Goal: Task Accomplishment & Management: Use online tool/utility

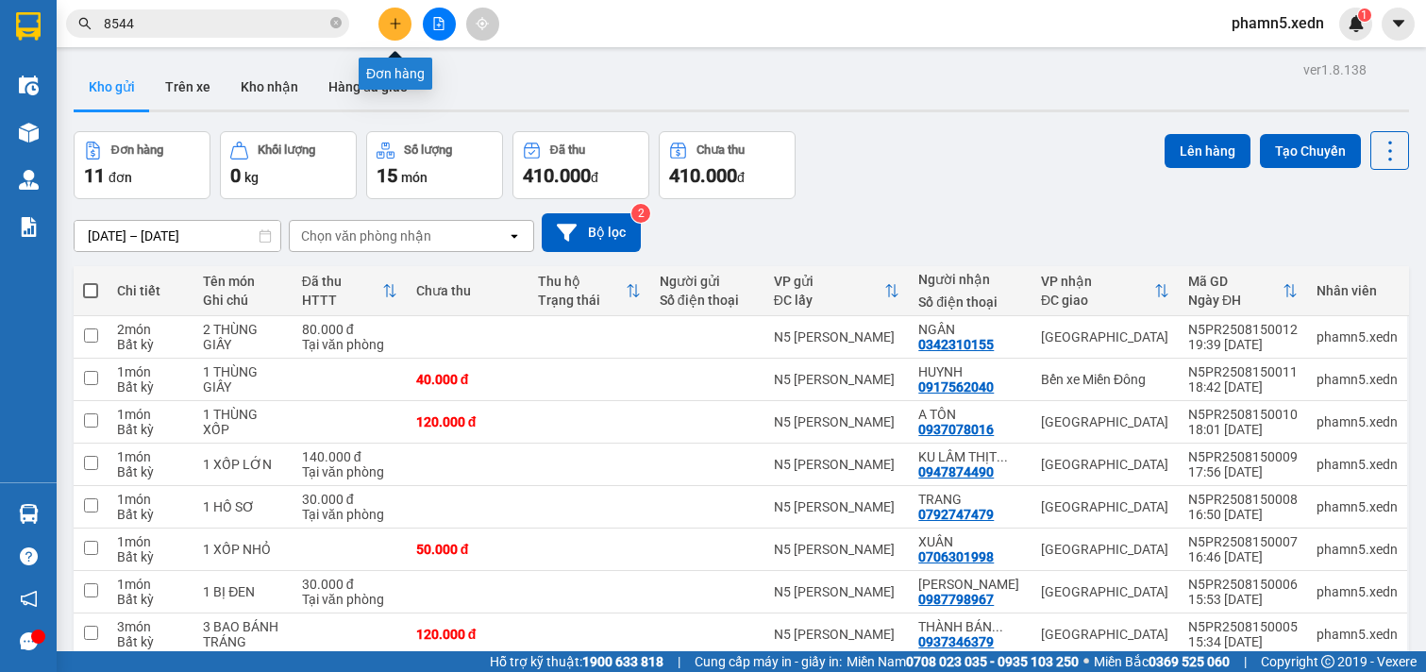
click at [400, 25] on icon "plus" at bounding box center [395, 23] width 13 height 13
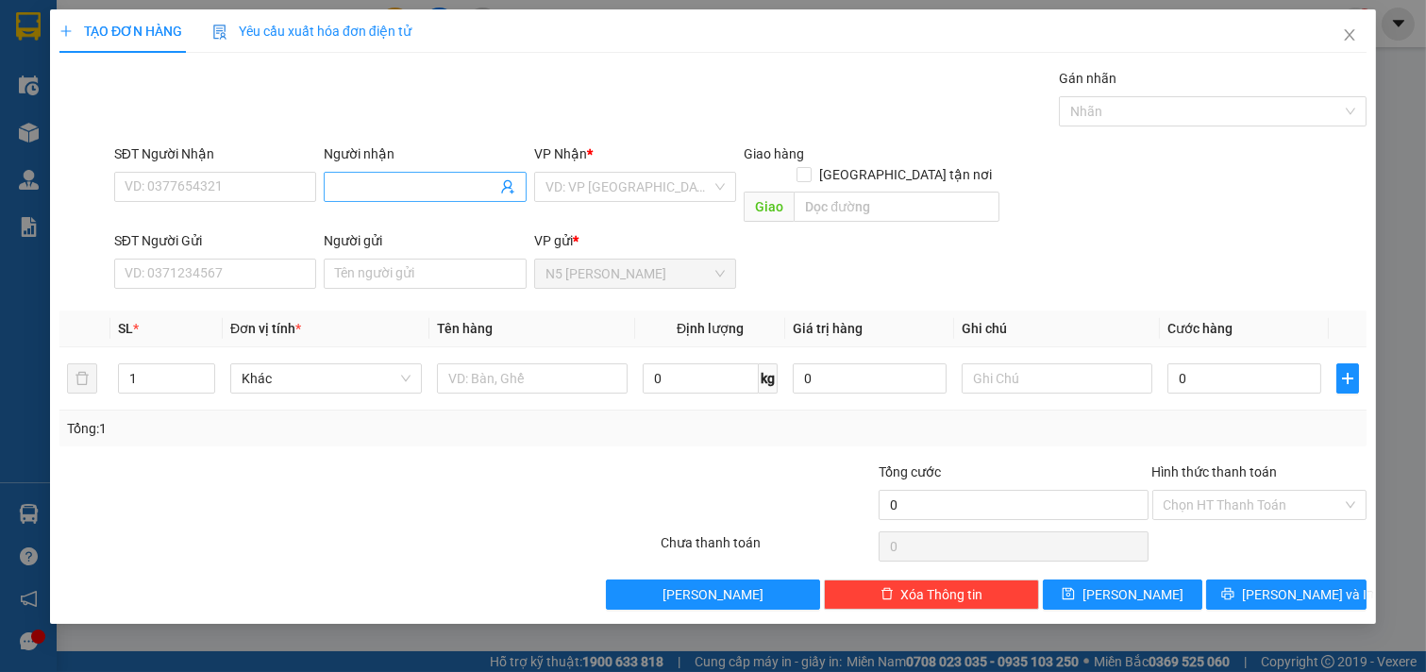
click at [363, 180] on input "Người nhận" at bounding box center [415, 187] width 161 height 21
type input "PHONG RĂNG"
click at [497, 363] on input "text" at bounding box center [533, 378] width 192 height 30
type input "1 HỘP RĂNG"
click at [694, 192] on input "search" at bounding box center [629, 187] width 167 height 28
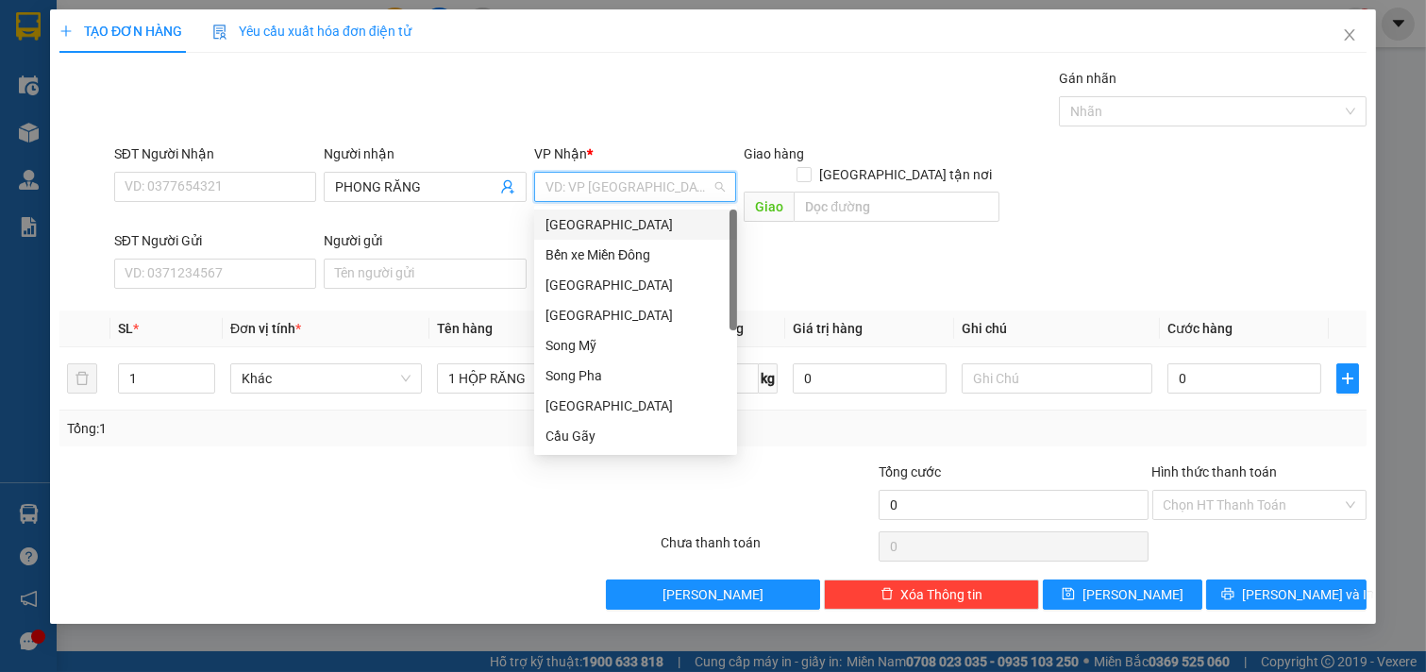
click at [674, 222] on div "[GEOGRAPHIC_DATA]" at bounding box center [636, 224] width 180 height 21
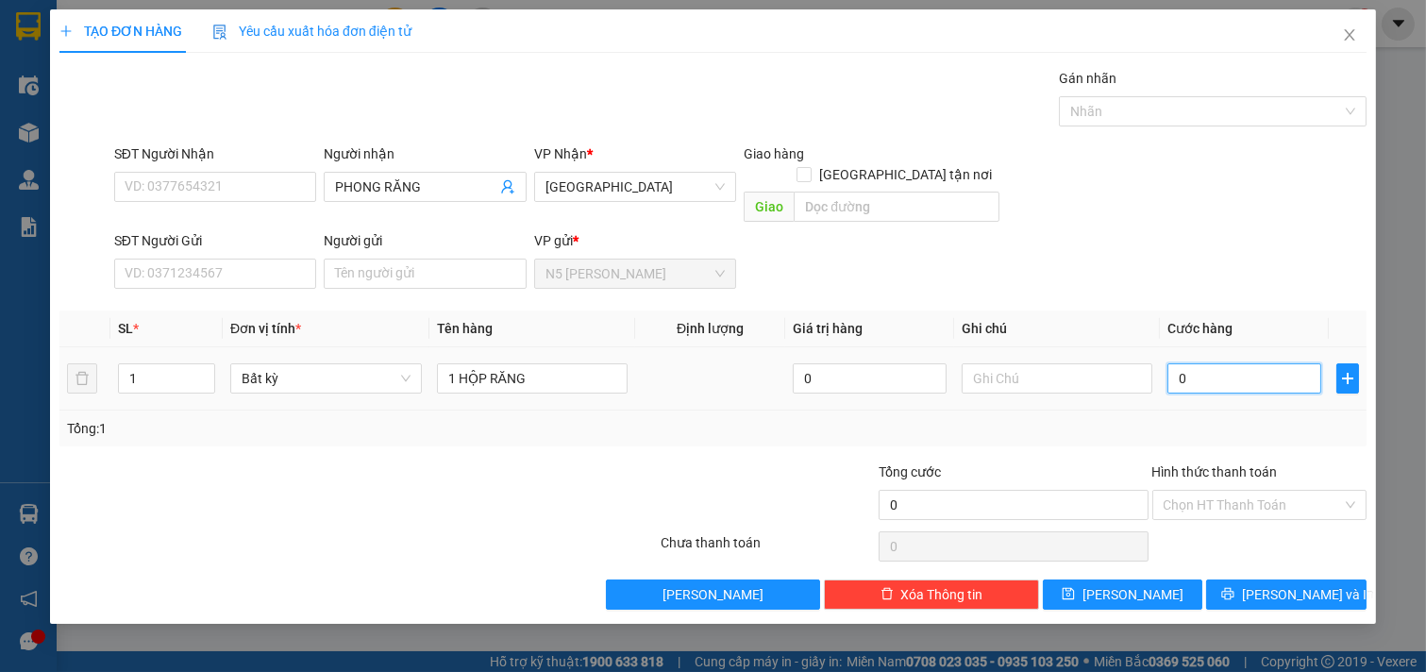
click at [1222, 363] on input "0" at bounding box center [1245, 378] width 154 height 30
type input "3"
type input "30"
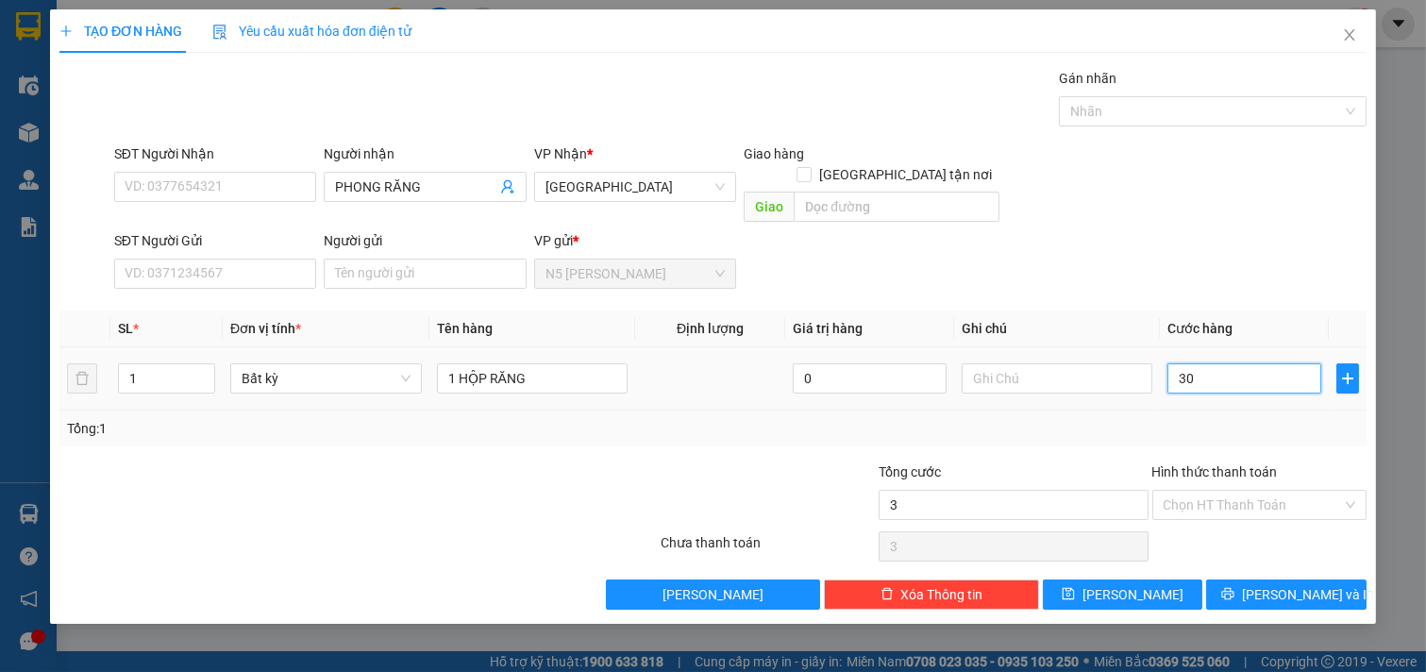
type input "30"
click at [1258, 491] on input "Hình thức thanh toán" at bounding box center [1253, 505] width 179 height 28
type input "30.000"
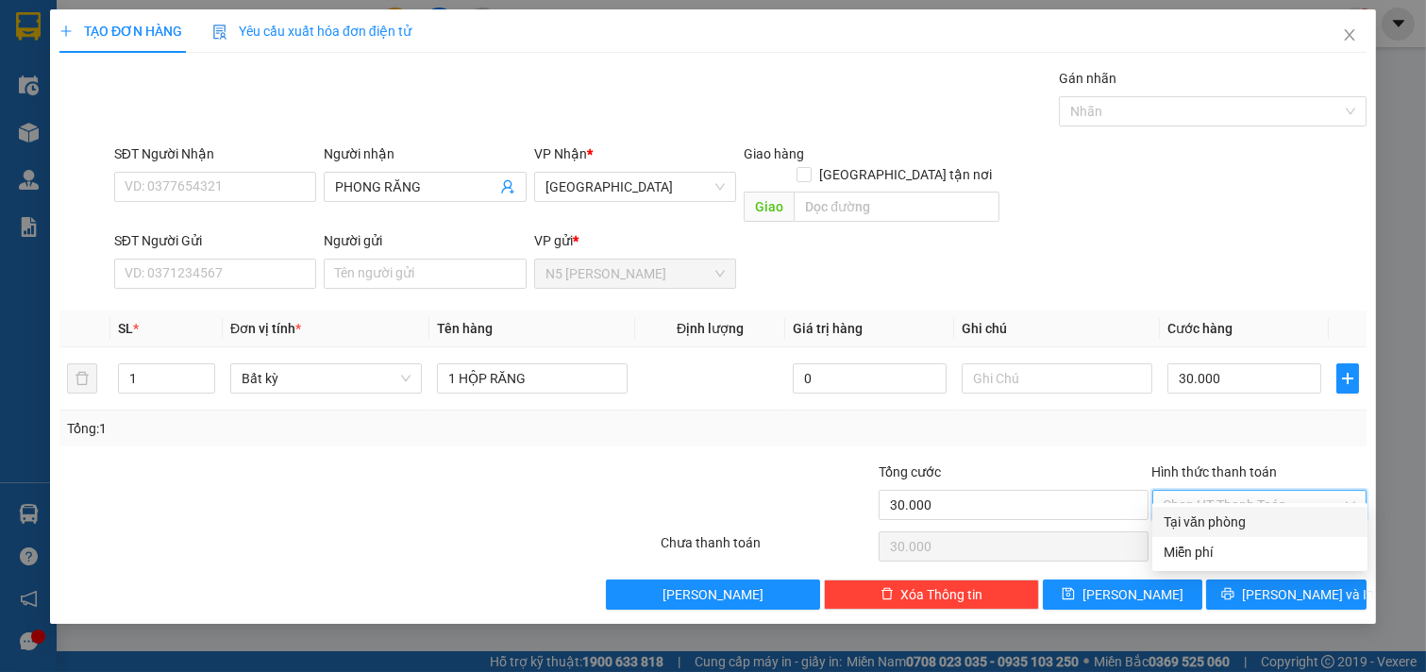
click at [1267, 525] on div "Tại văn phòng" at bounding box center [1260, 522] width 193 height 21
type input "0"
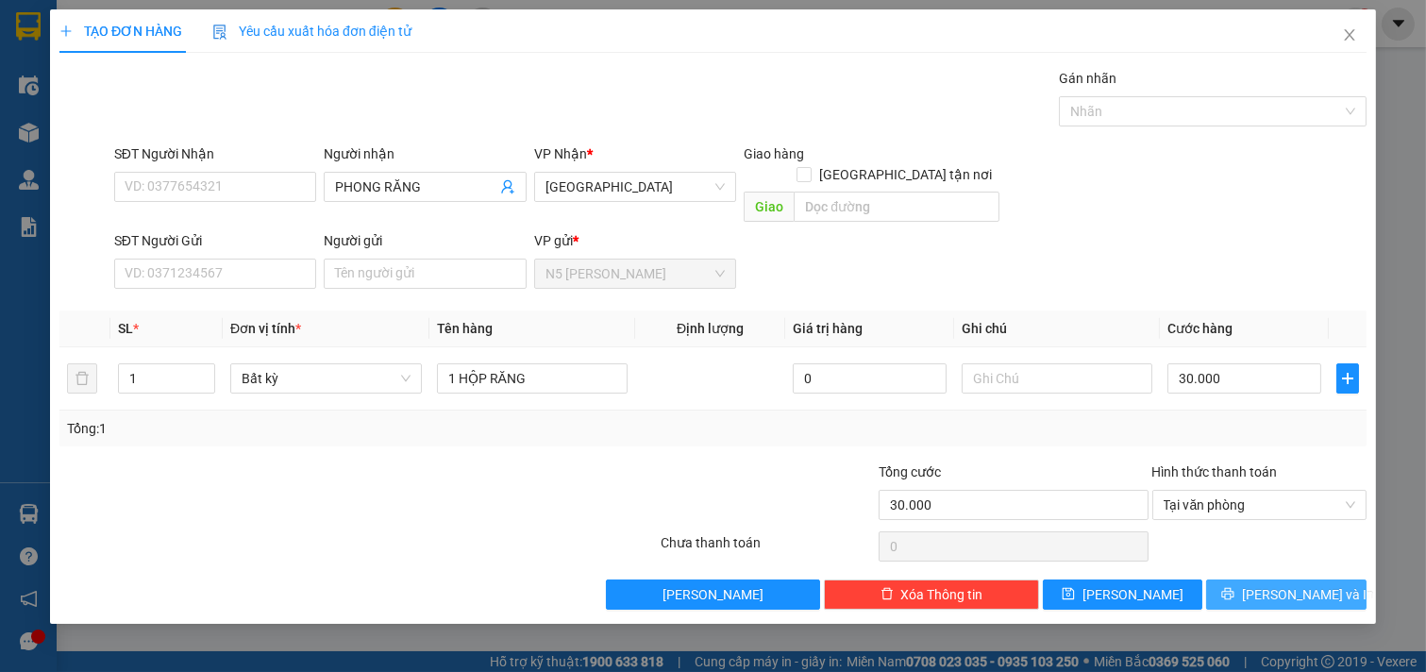
click at [1285, 586] on button "[PERSON_NAME] và In" at bounding box center [1286, 595] width 160 height 30
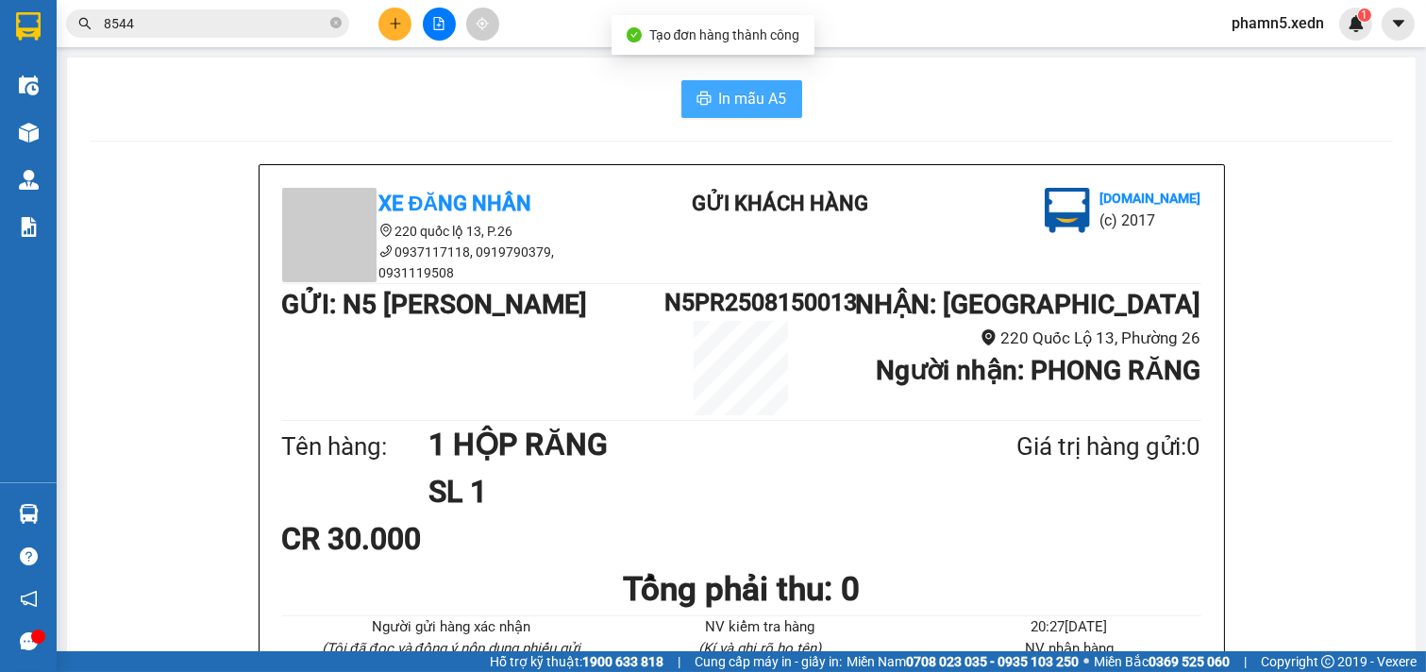
click at [730, 94] on span "In mẫu A5" at bounding box center [753, 99] width 68 height 24
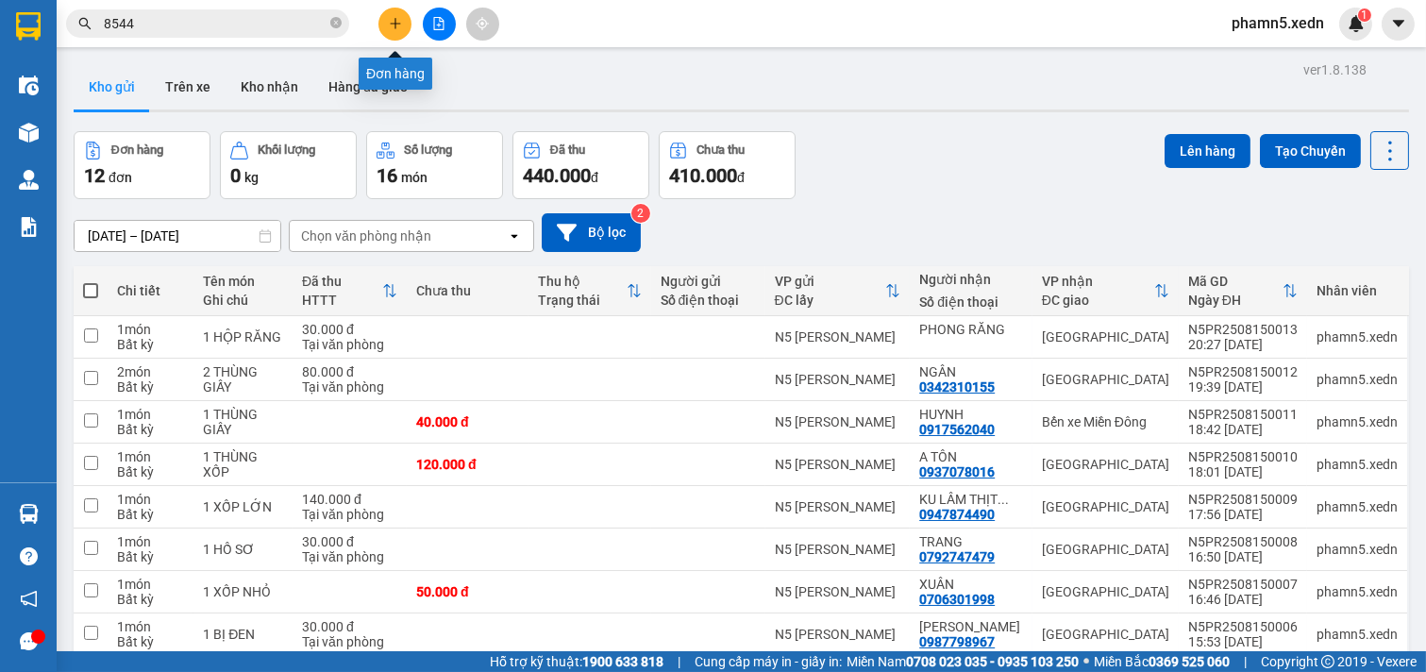
click at [391, 21] on icon "plus" at bounding box center [395, 23] width 13 height 13
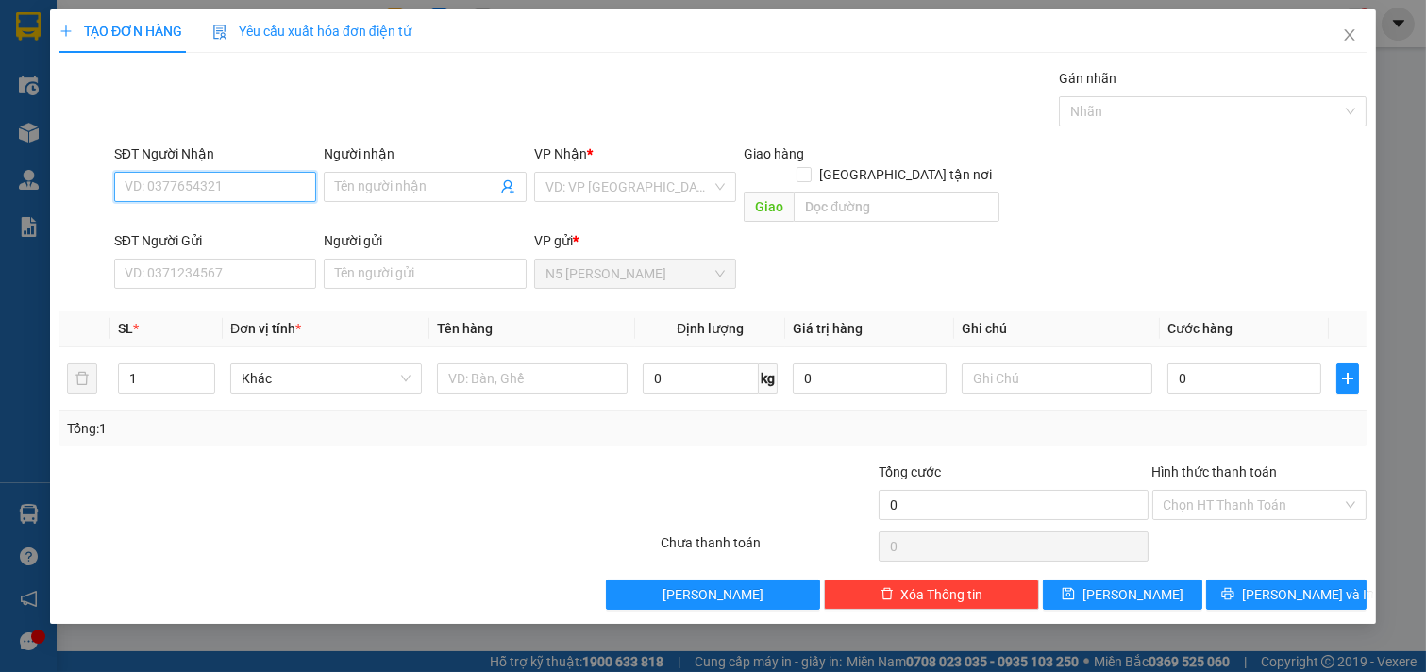
click at [291, 184] on input "SĐT Người Nhận" at bounding box center [215, 187] width 203 height 30
click at [261, 227] on div "0969139089 - [PERSON_NAME]" at bounding box center [219, 224] width 186 height 21
type input "0969139089"
type input "LAN ANH"
type input "[PERSON_NAME]"
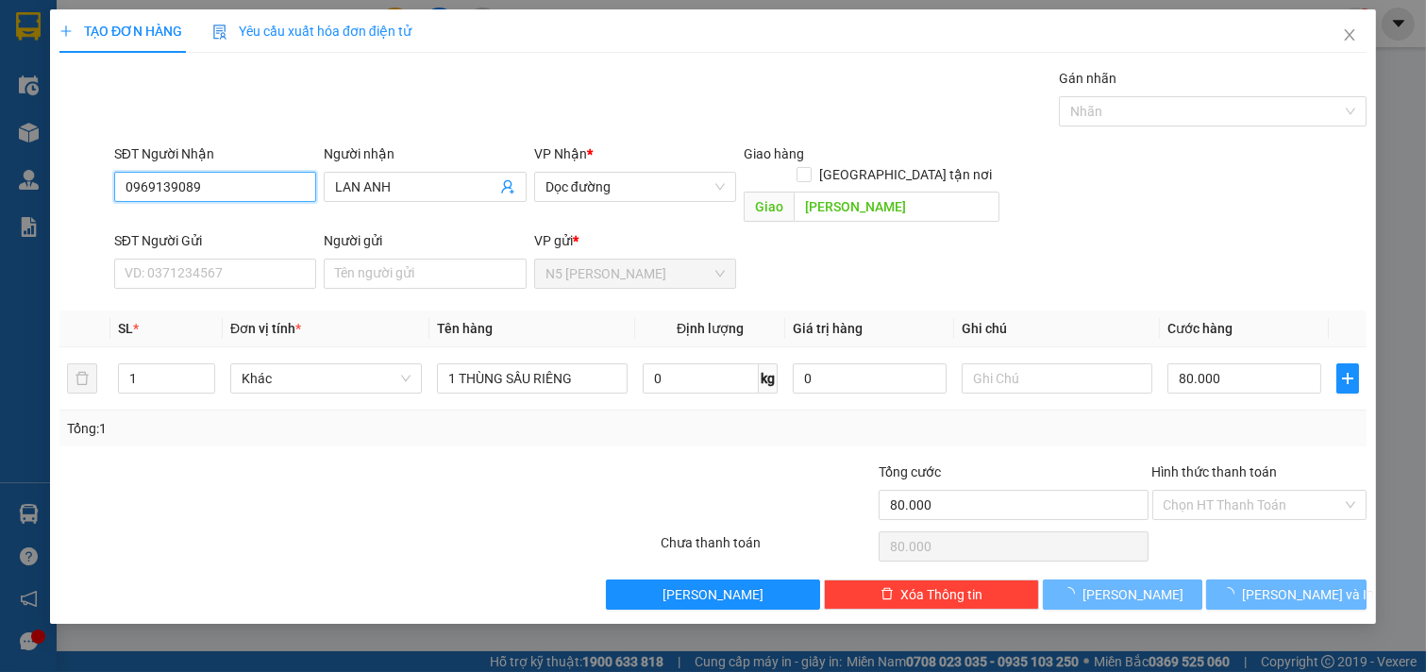
type input "80.000"
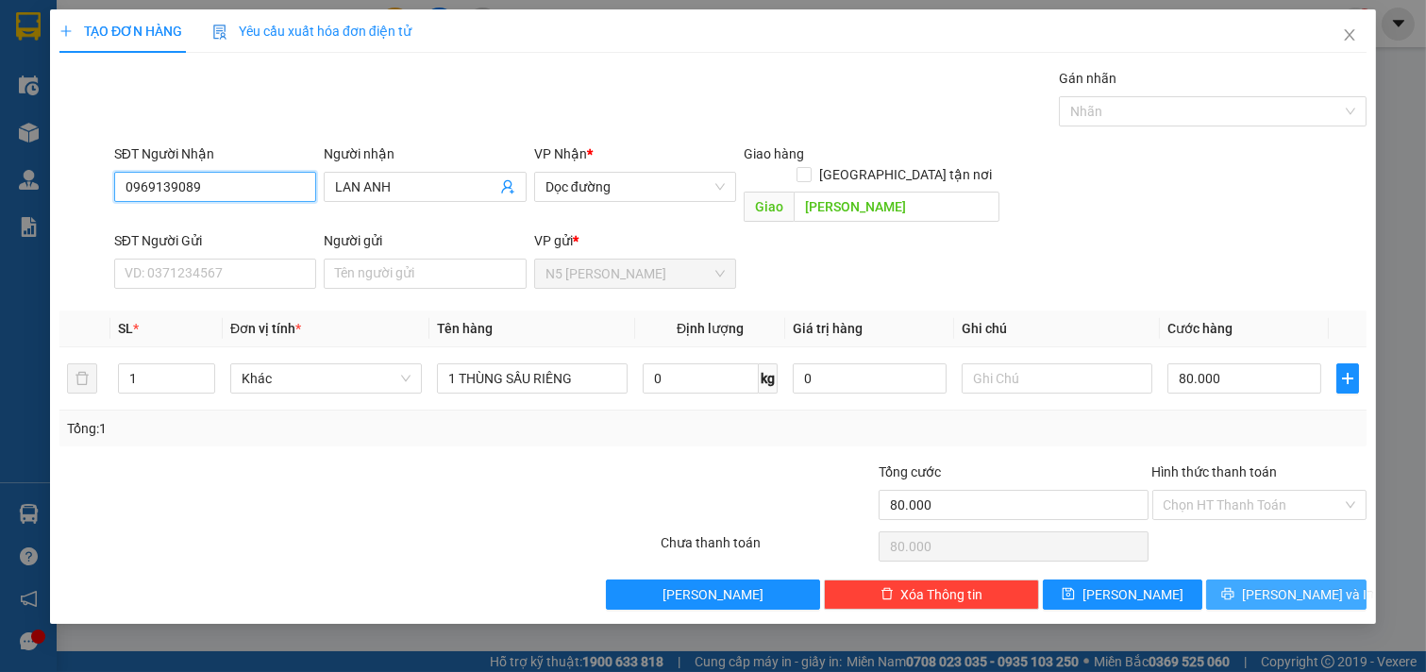
type input "0969139089"
click at [1248, 580] on button "[PERSON_NAME] và In" at bounding box center [1286, 595] width 160 height 30
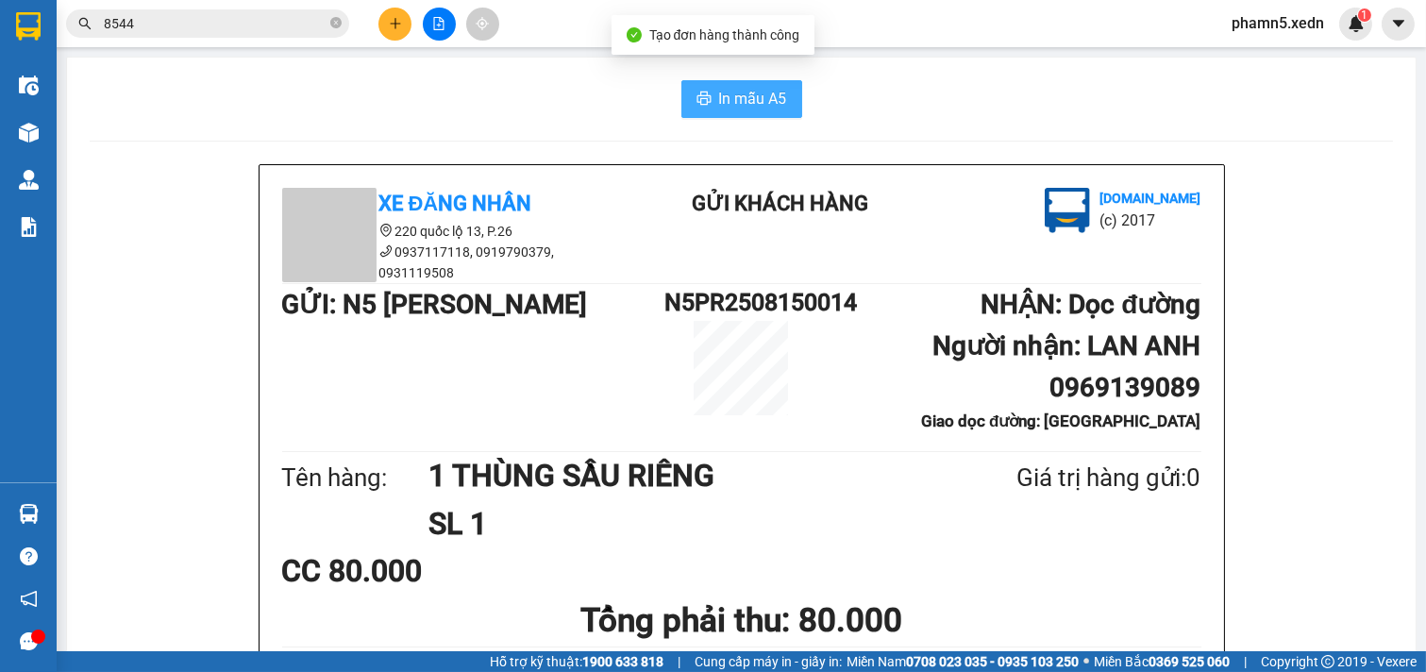
click at [759, 101] on span "In mẫu A5" at bounding box center [753, 99] width 68 height 24
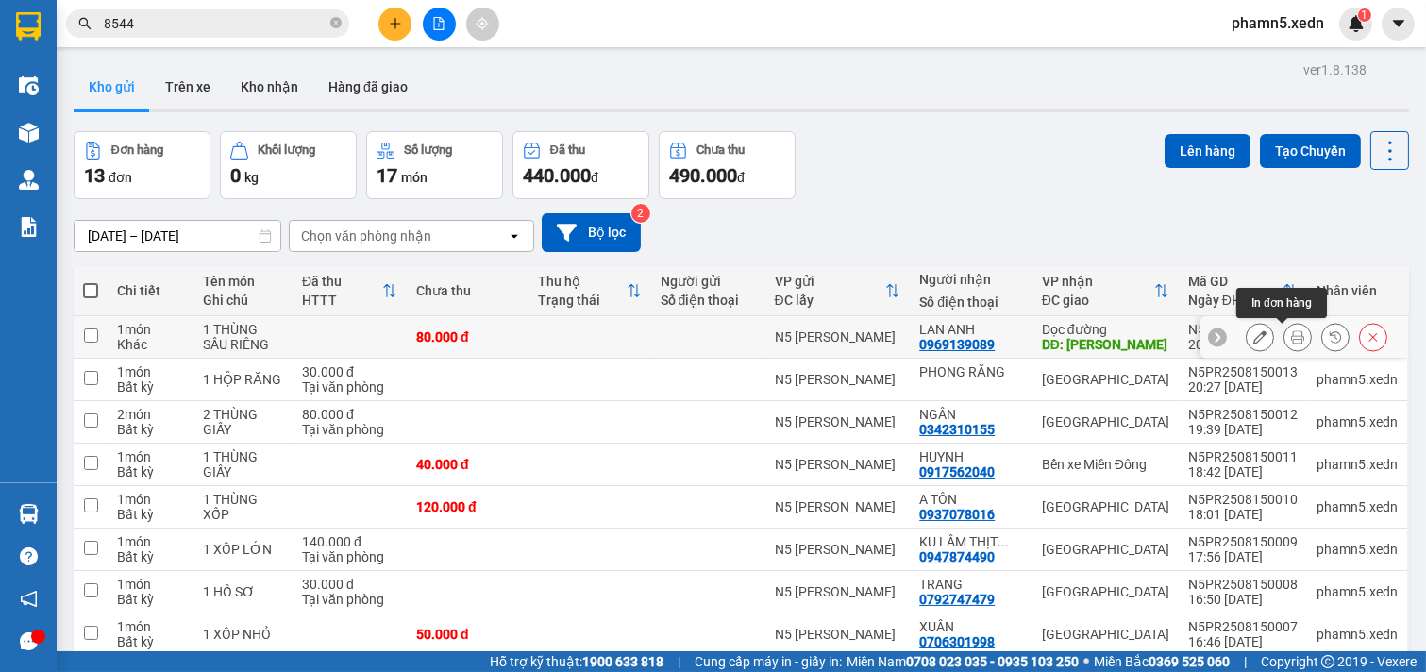
click at [1291, 335] on icon at bounding box center [1297, 336] width 13 height 13
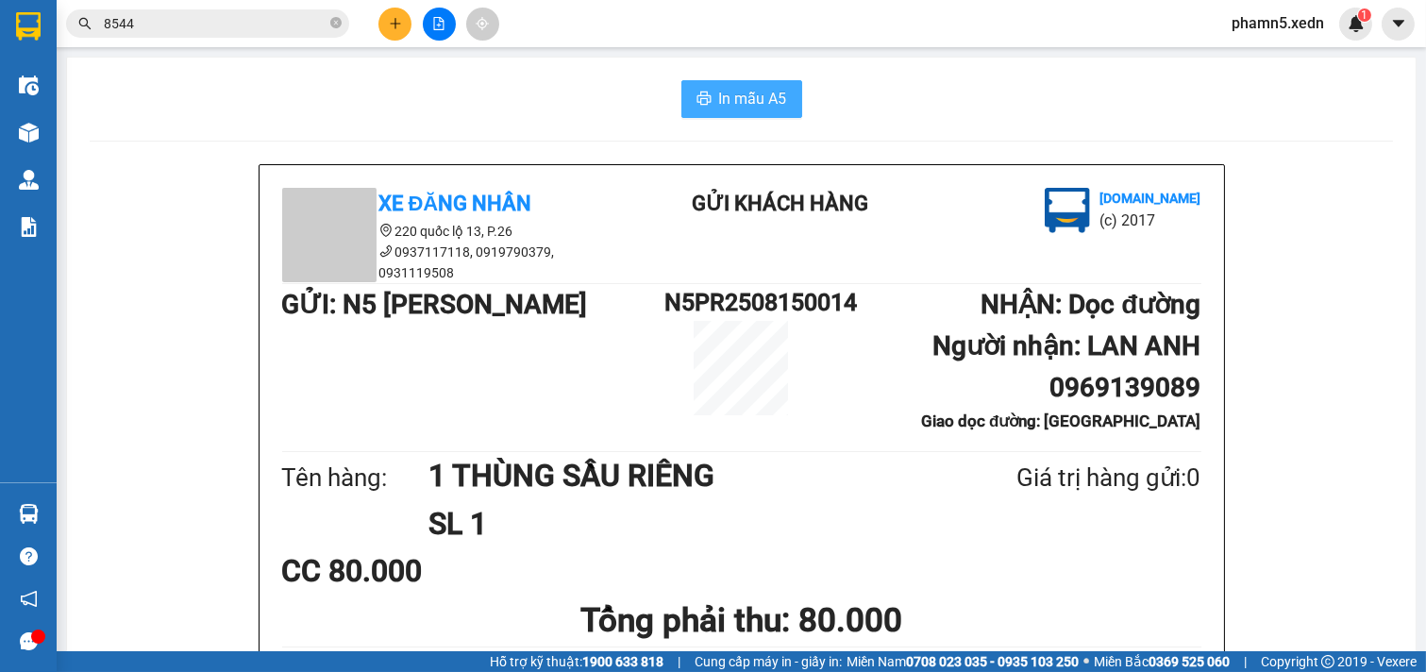
click at [756, 100] on span "In mẫu A5" at bounding box center [753, 99] width 68 height 24
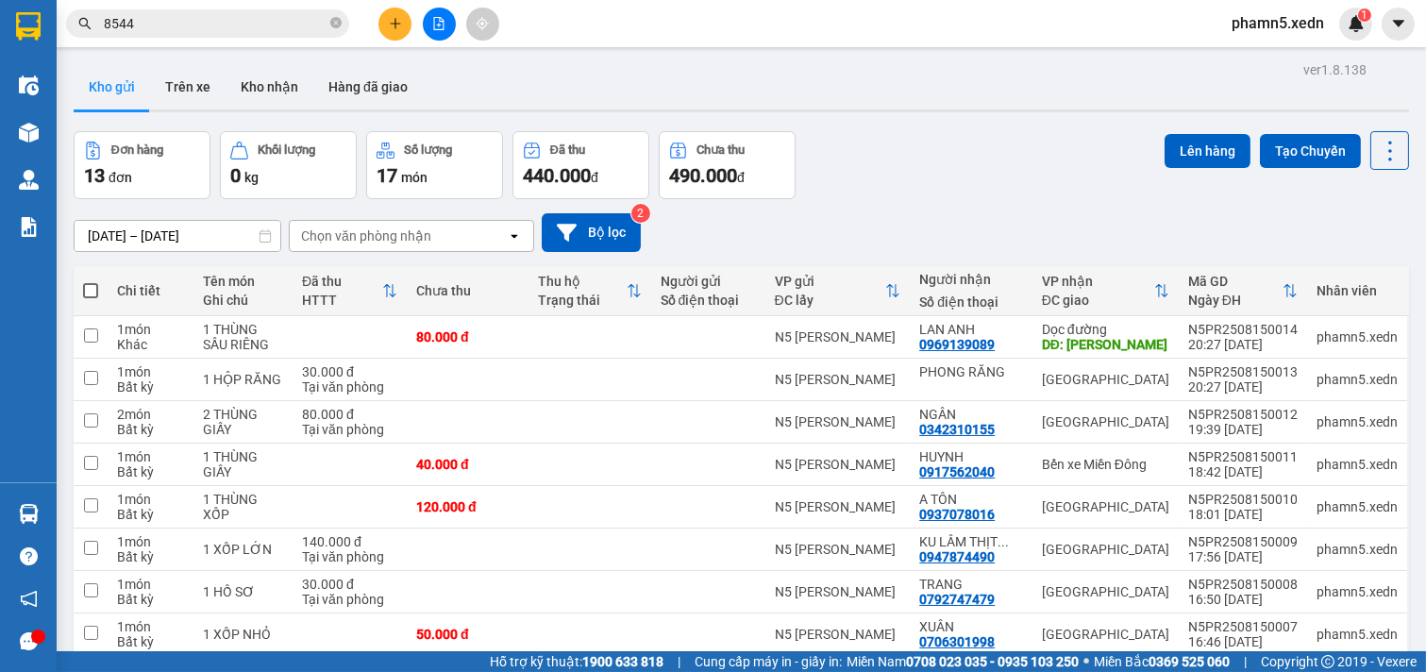
click at [182, 23] on input "8544" at bounding box center [215, 23] width 223 height 21
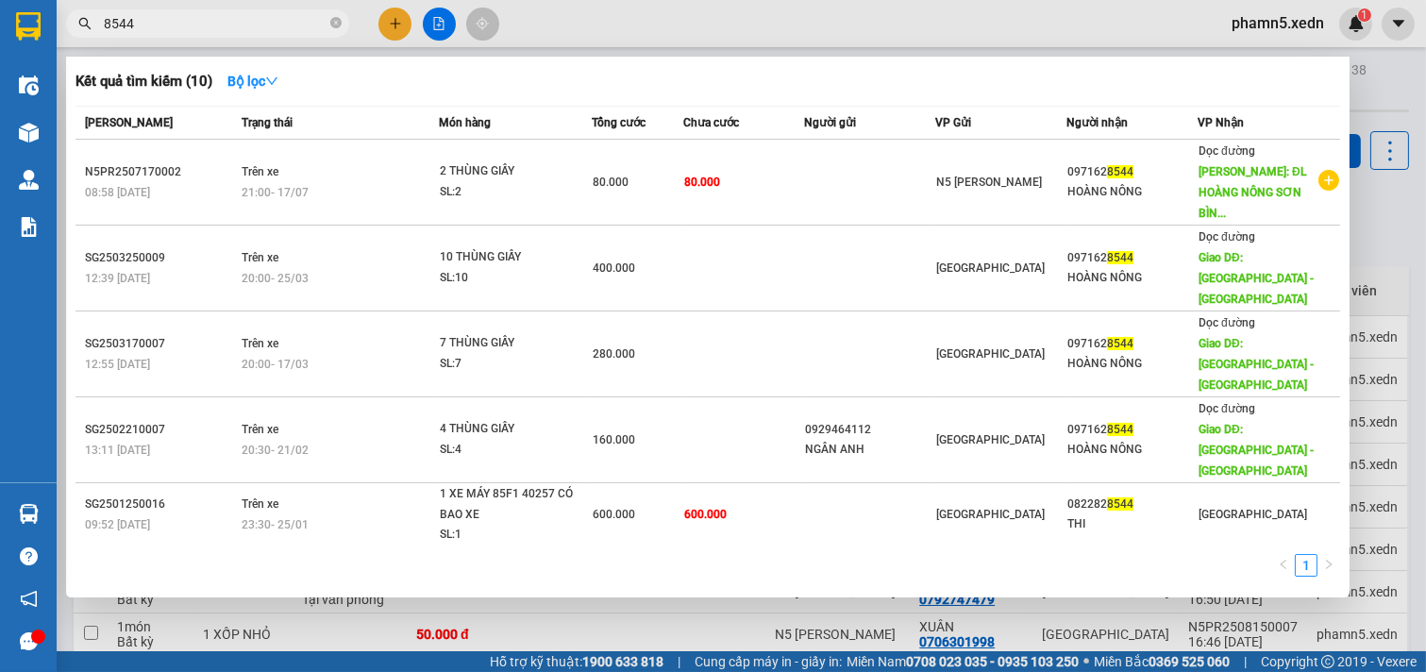
click at [399, 19] on div at bounding box center [713, 336] width 1426 height 672
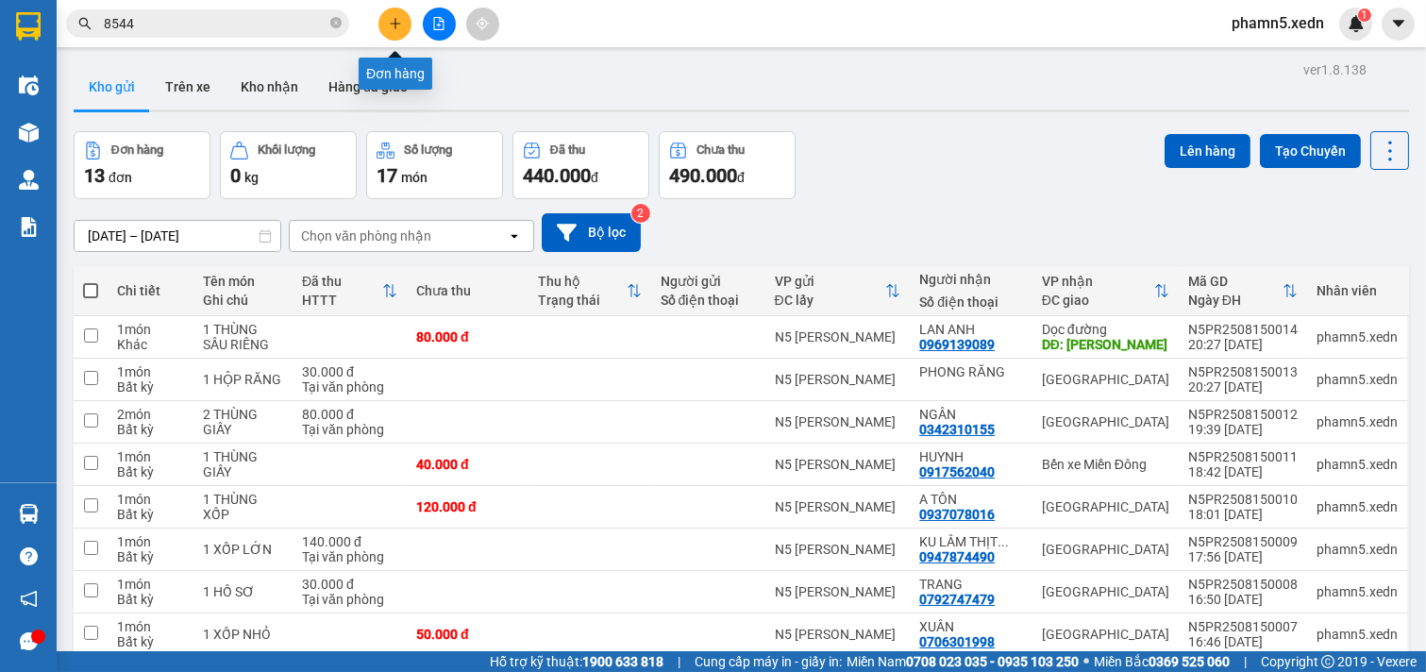
click at [393, 28] on icon "plus" at bounding box center [395, 23] width 13 height 13
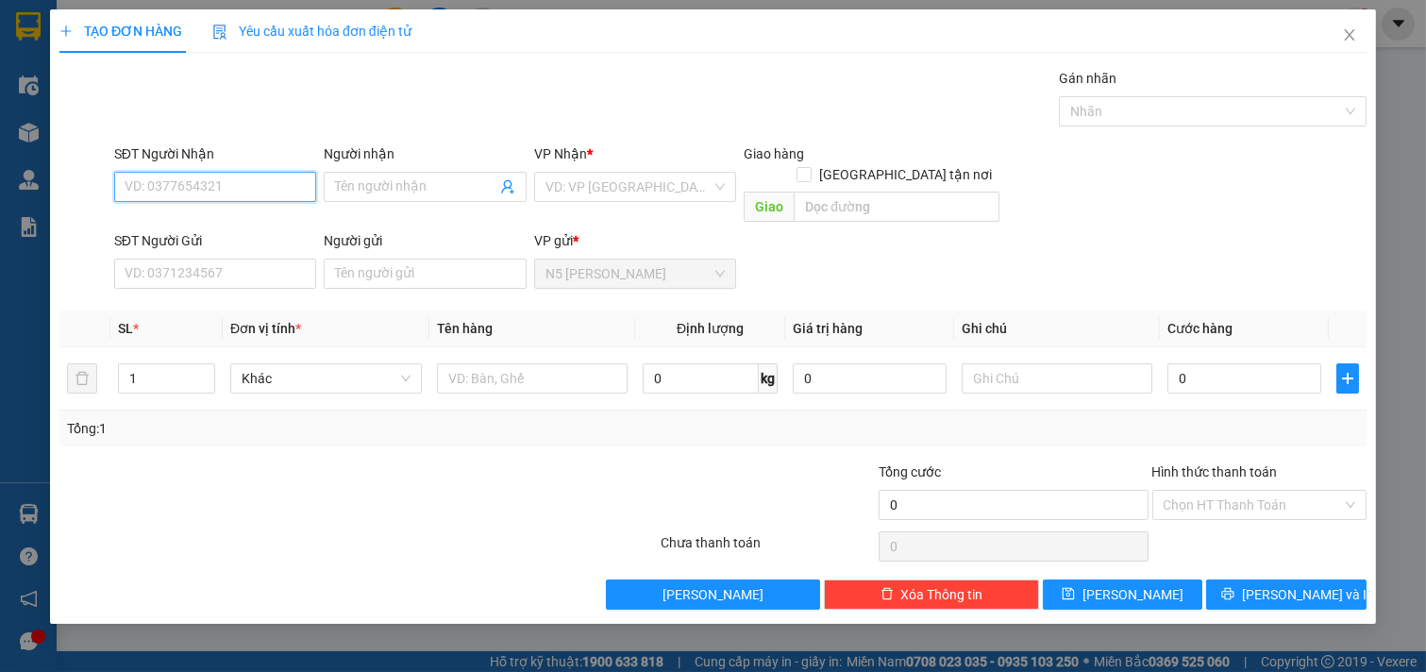
click at [227, 172] on input "SĐT Người Nhận" at bounding box center [215, 187] width 203 height 30
click at [227, 181] on input "SĐT Người Nhận" at bounding box center [215, 187] width 203 height 30
click at [211, 219] on div "0908242505 - LAN" at bounding box center [216, 224] width 180 height 21
type input "0908242505"
type input "LAN"
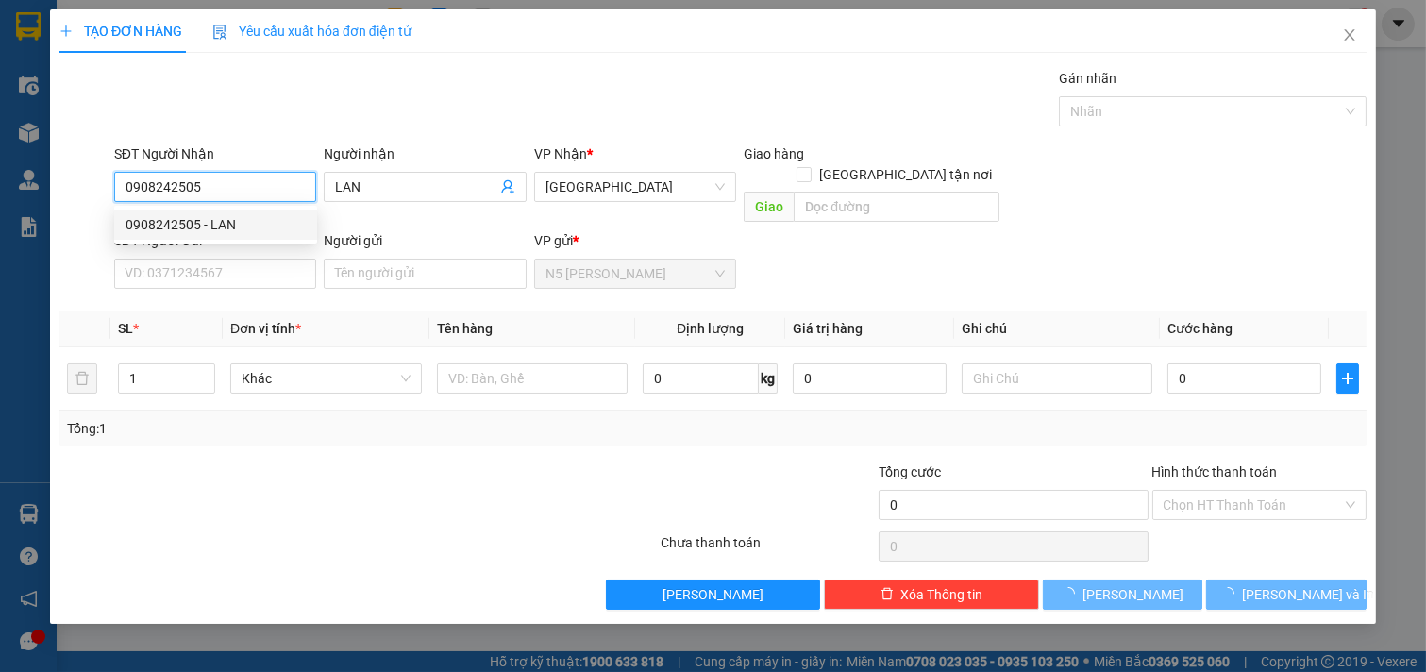
type input "40.000"
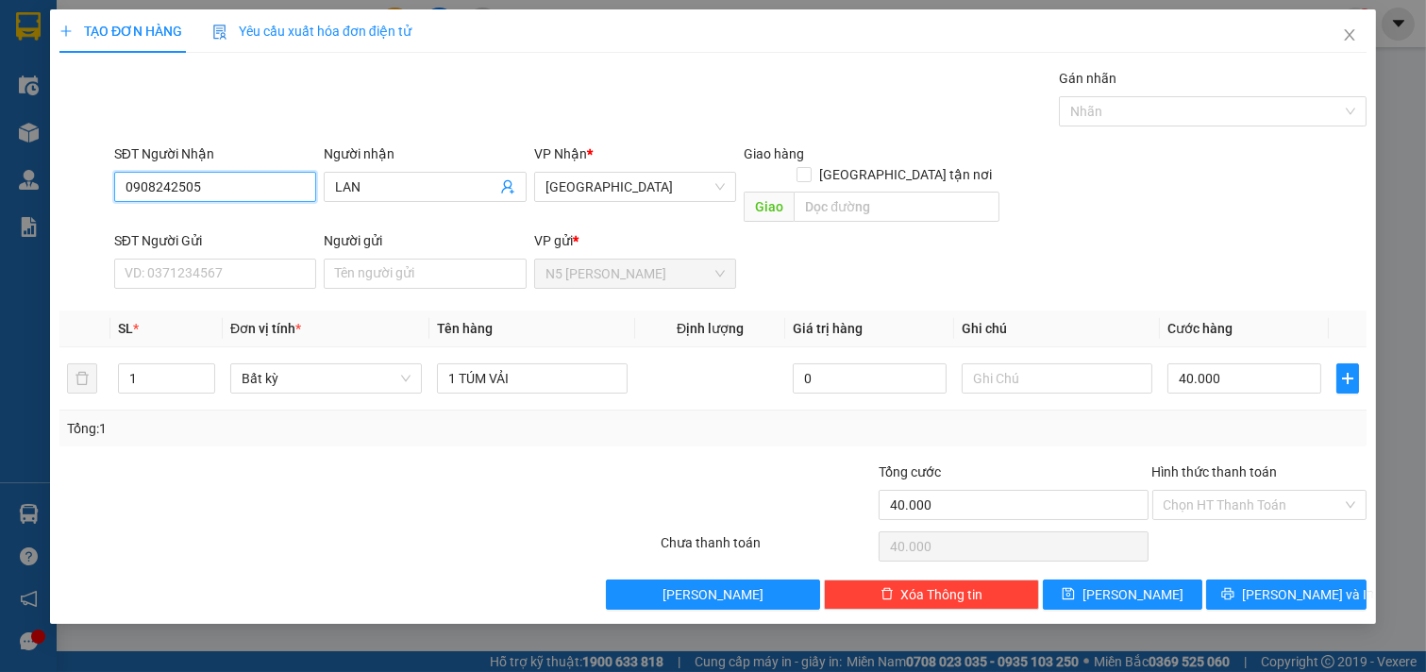
type input "0908242505"
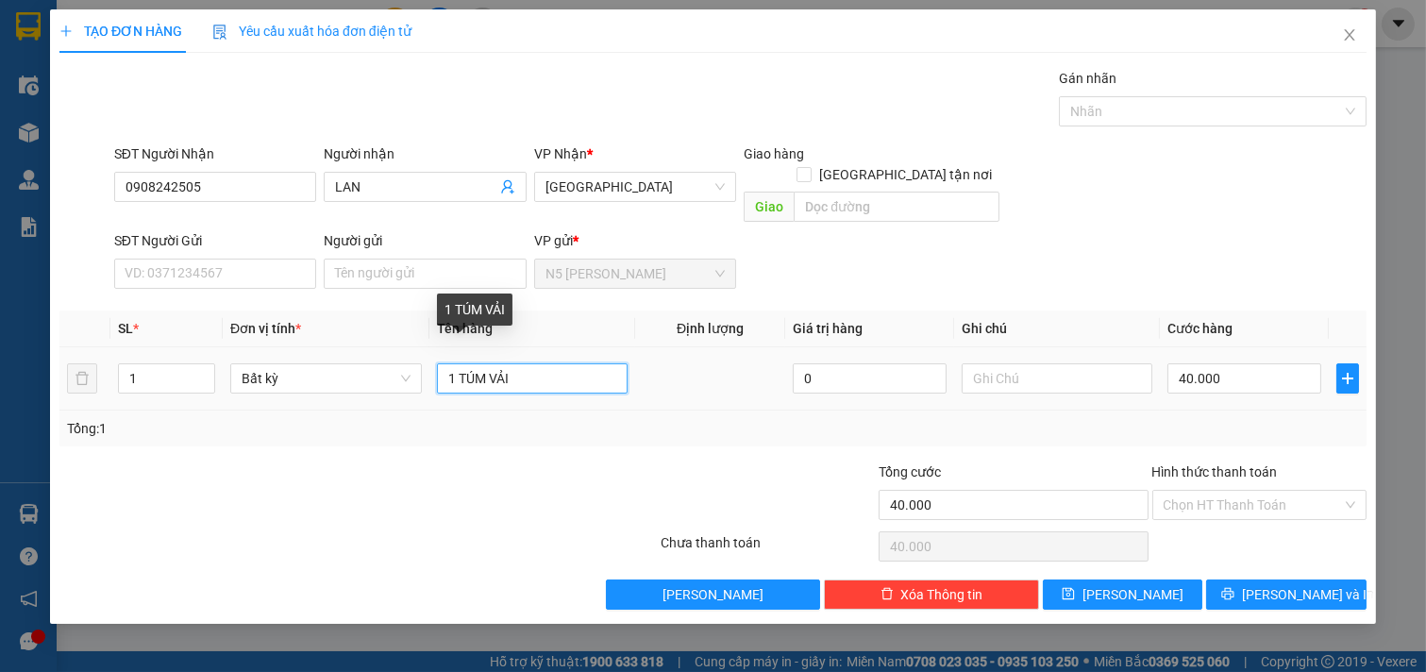
click at [561, 363] on input "1 TÚM VẢI" at bounding box center [533, 378] width 192 height 30
type input "1 BAO VẢI NHỎ"
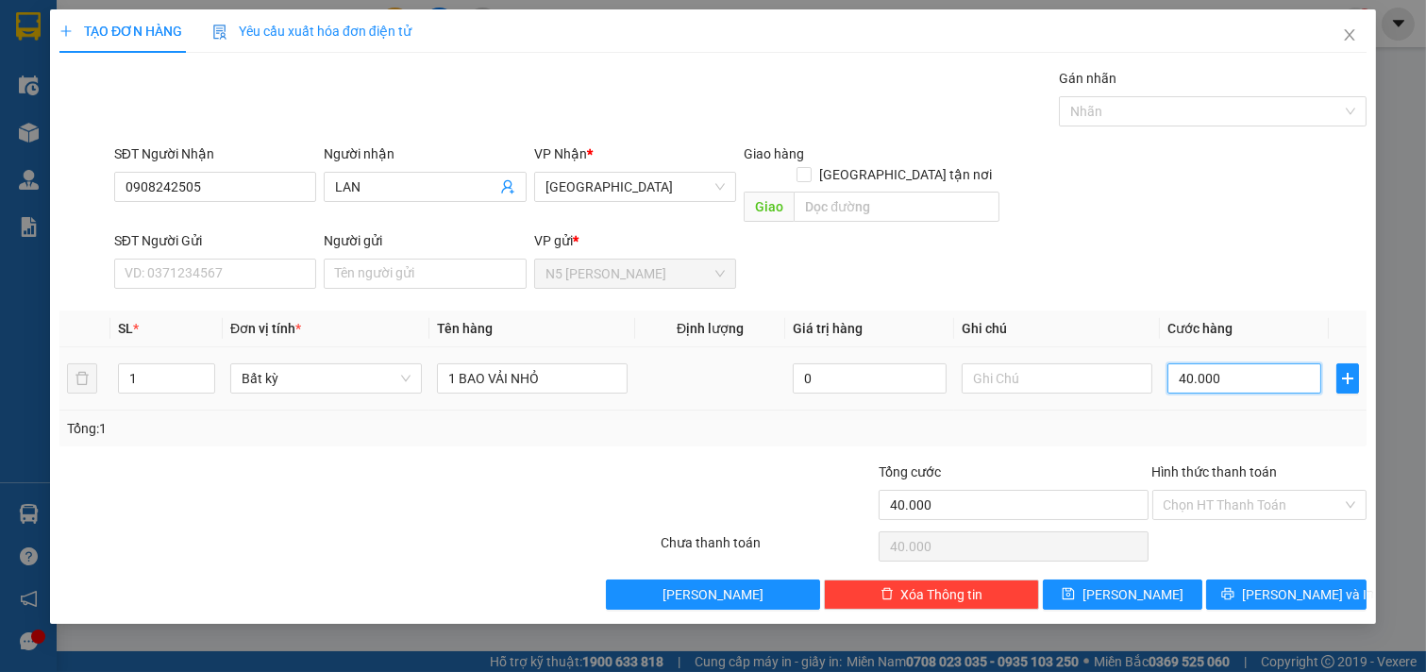
click at [1253, 363] on input "40.000" at bounding box center [1245, 378] width 154 height 30
type input "6"
type input "60"
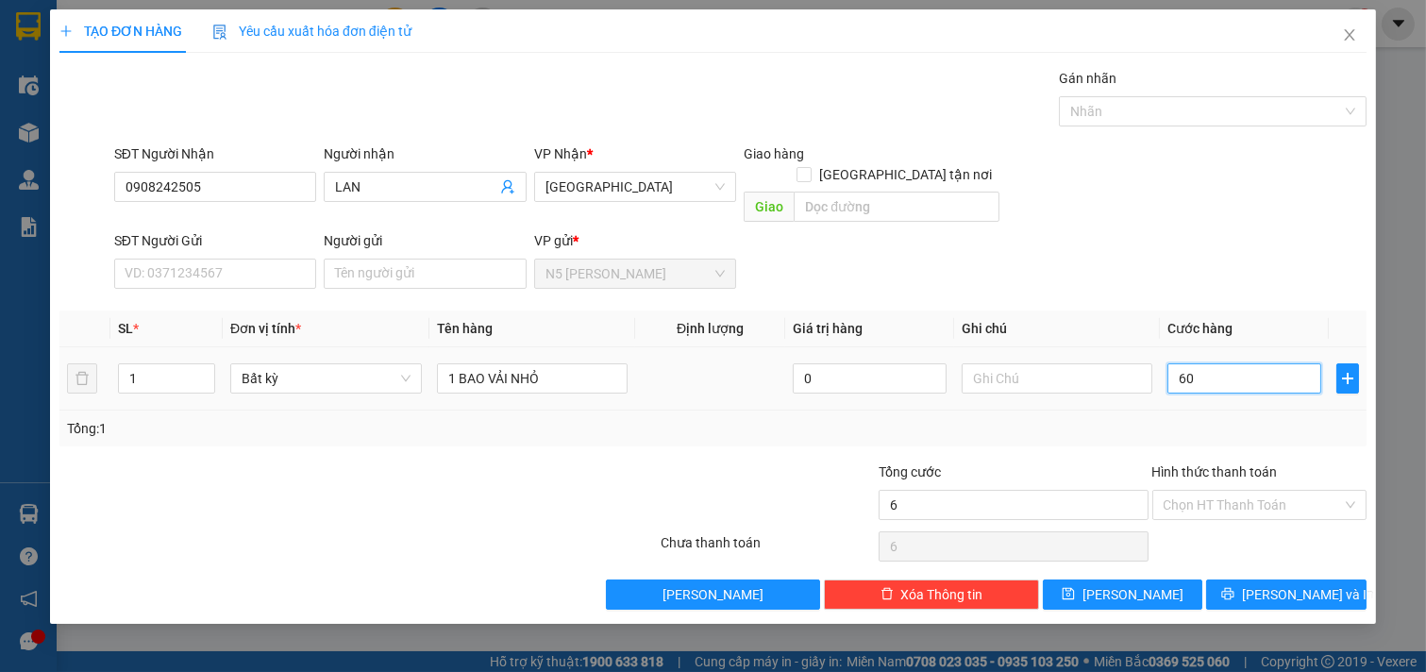
type input "60"
click at [1257, 491] on input "Hình thức thanh toán" at bounding box center [1253, 505] width 179 height 28
type input "60.000"
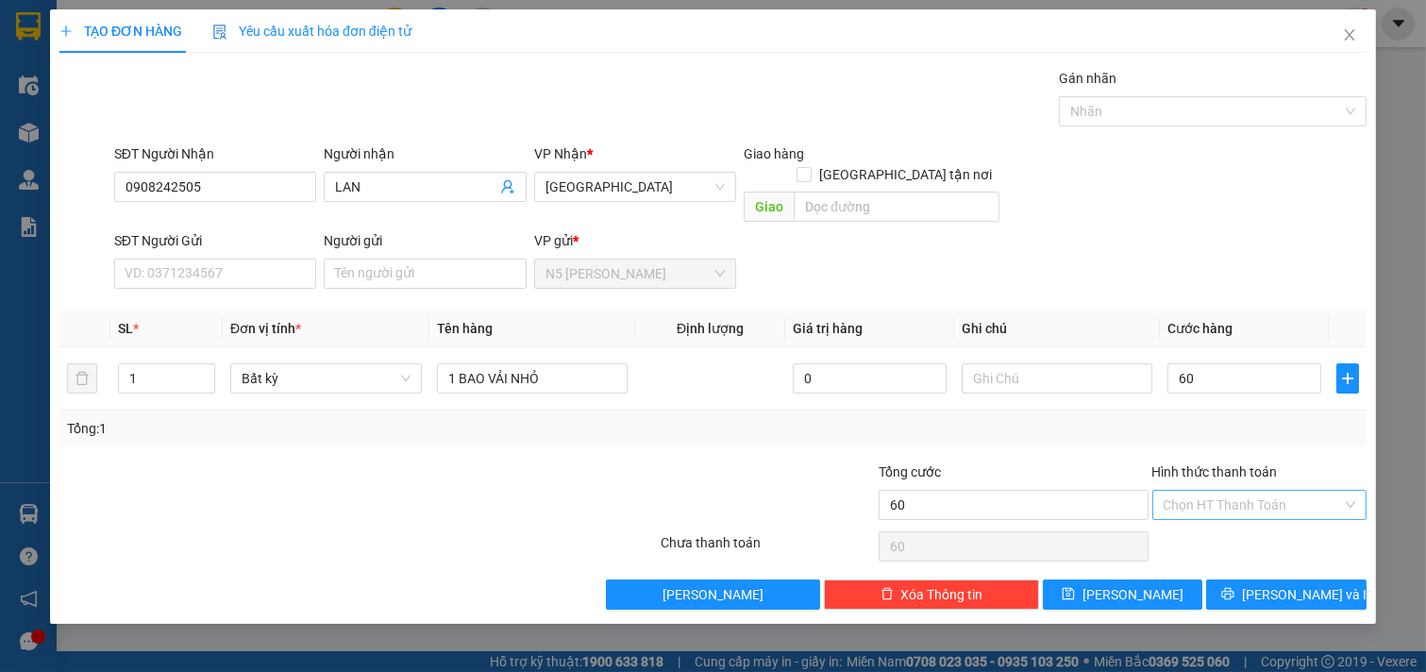
type input "60.000"
click at [1223, 524] on div "Tại văn phòng" at bounding box center [1260, 522] width 193 height 21
type input "0"
click at [1235, 588] on icon "printer" at bounding box center [1229, 594] width 12 height 12
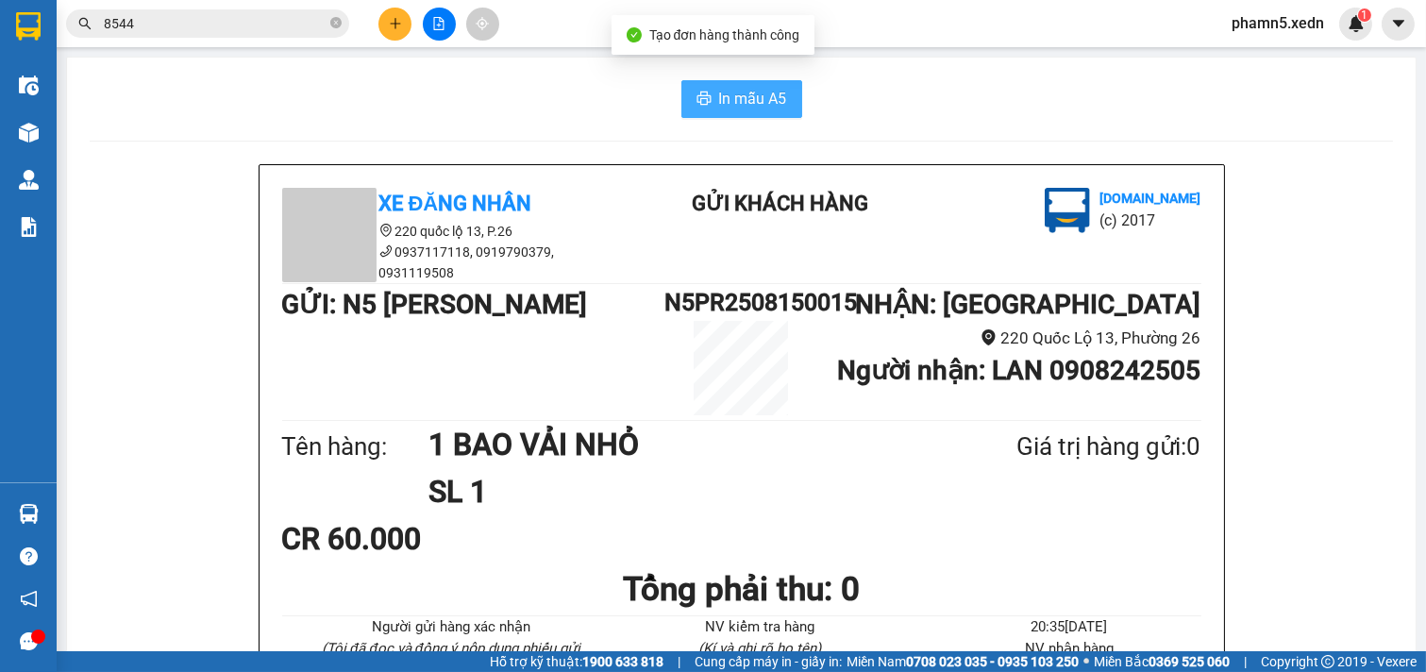
click at [755, 102] on span "In mẫu A5" at bounding box center [753, 99] width 68 height 24
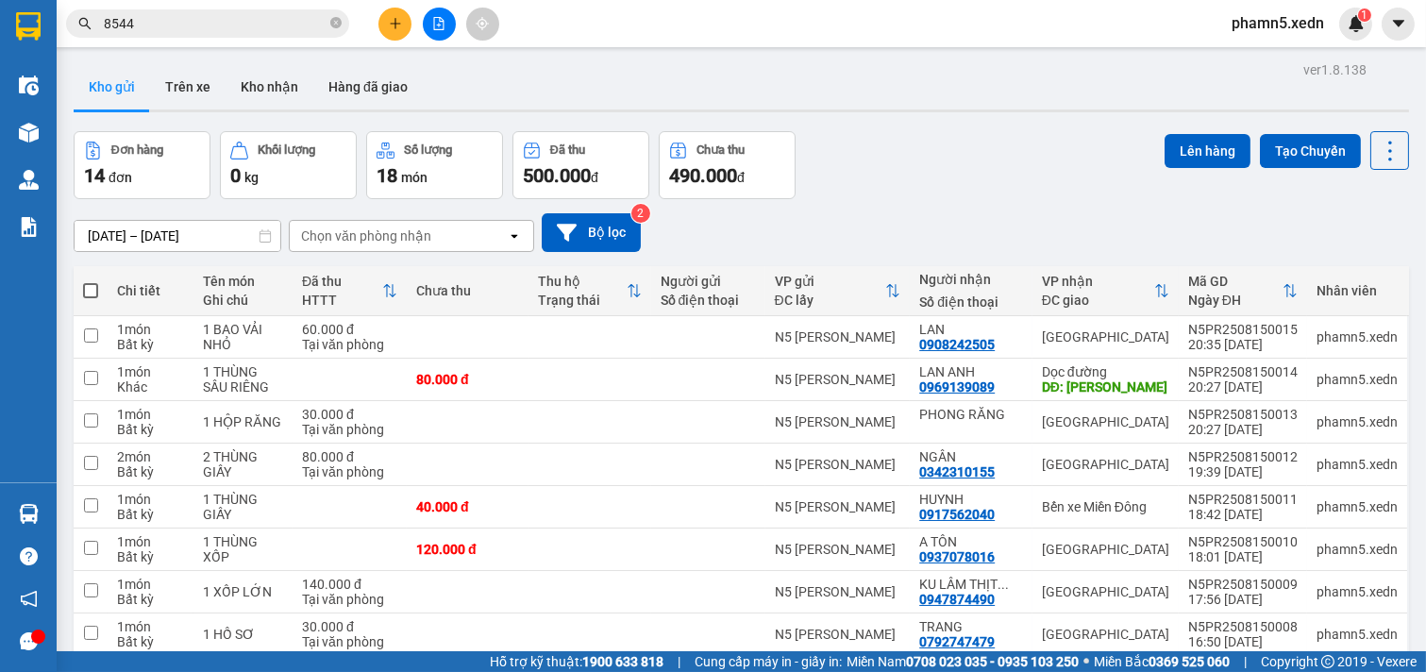
click at [87, 286] on span at bounding box center [90, 290] width 15 height 15
click at [91, 281] on input "checkbox" at bounding box center [91, 281] width 0 height 0
checkbox input "true"
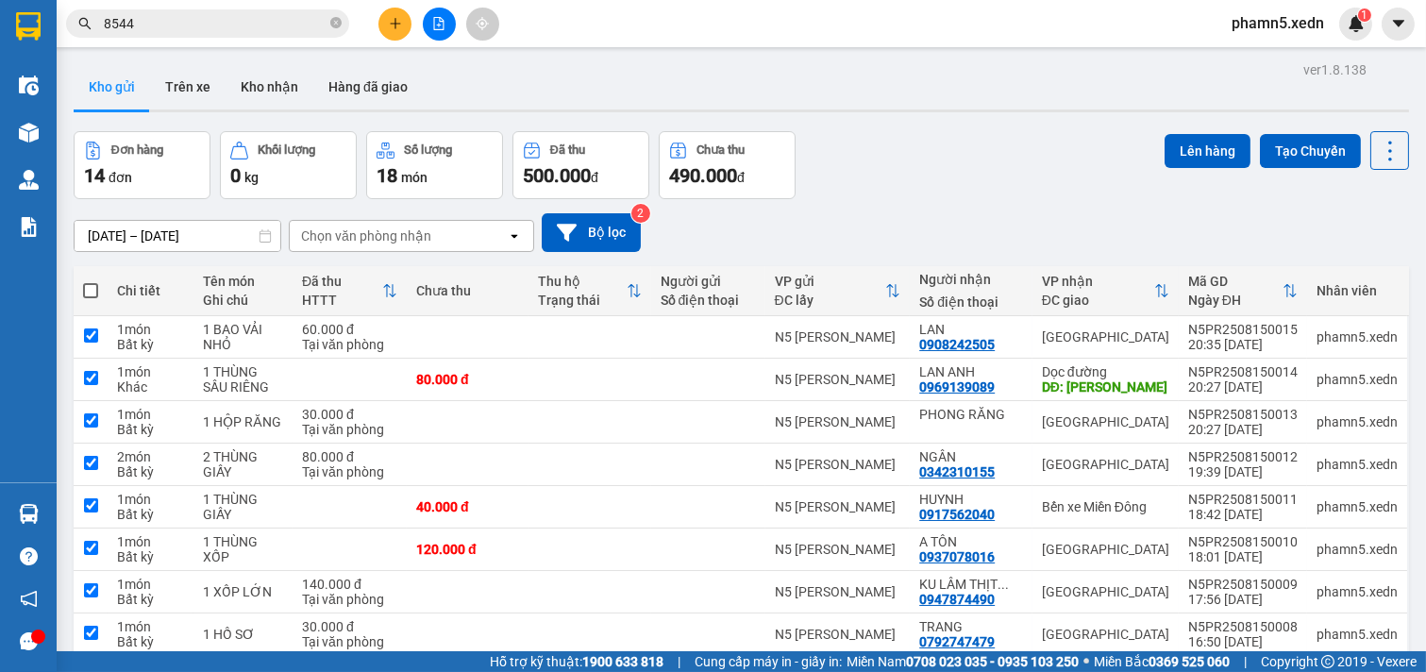
checkbox input "true"
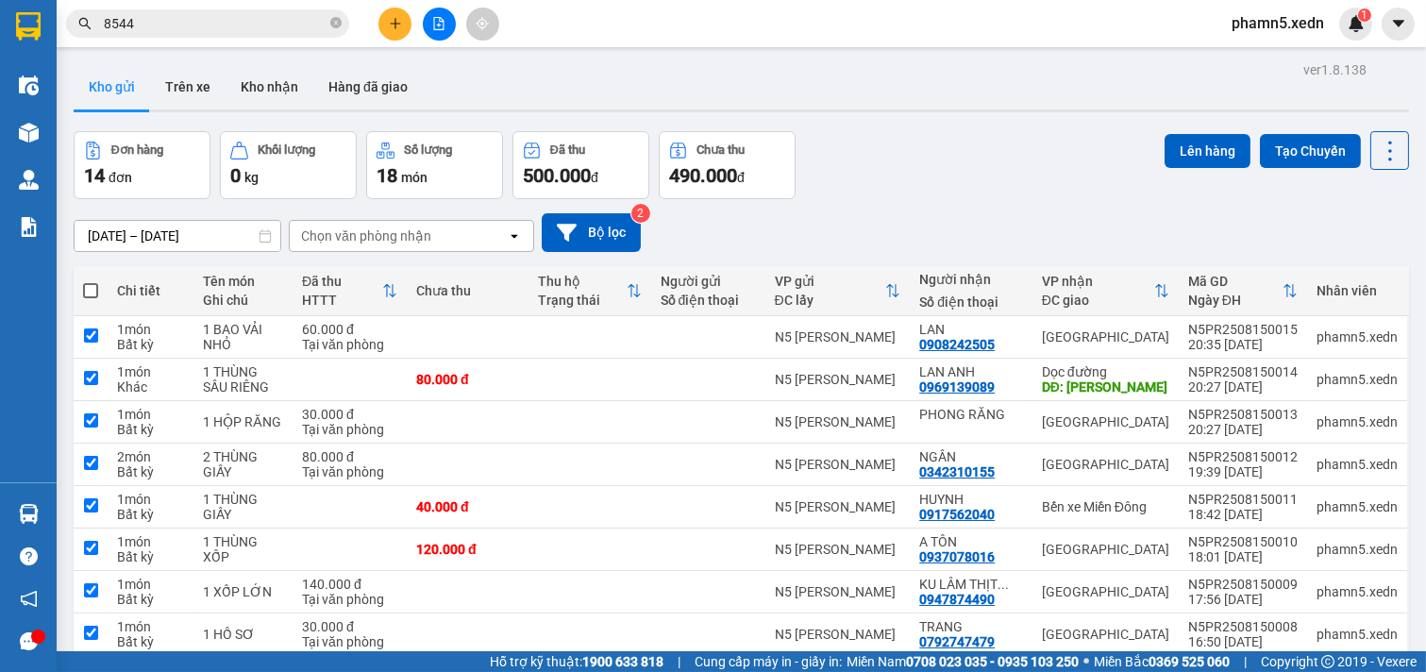
checkbox input "true"
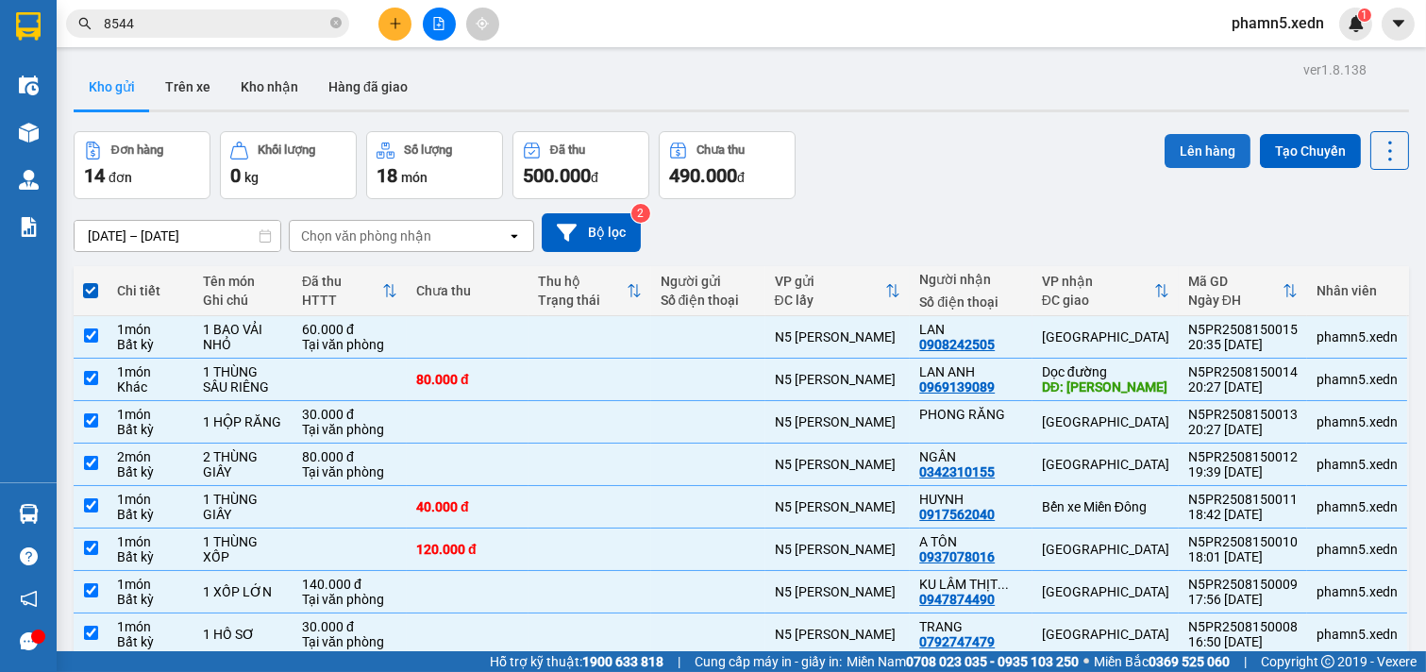
click at [1199, 151] on button "Lên hàng" at bounding box center [1208, 151] width 86 height 34
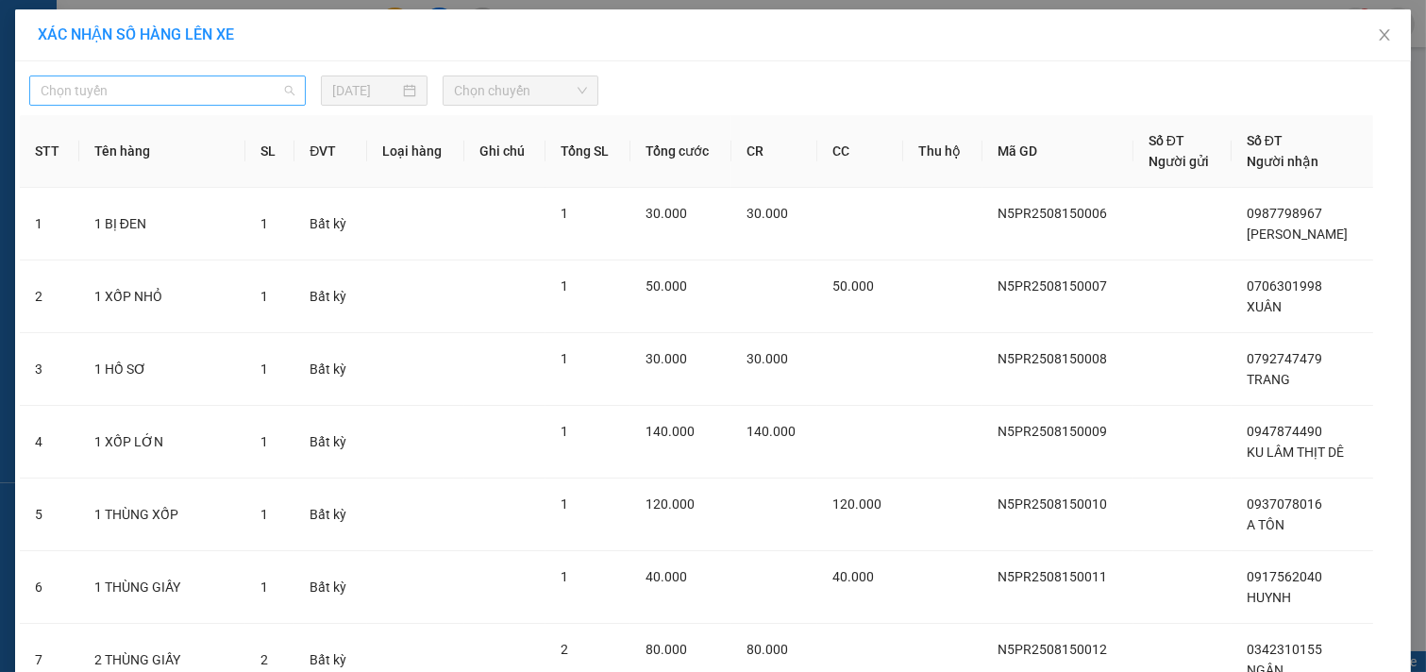
click at [277, 87] on span "Chọn tuyến" at bounding box center [168, 90] width 254 height 28
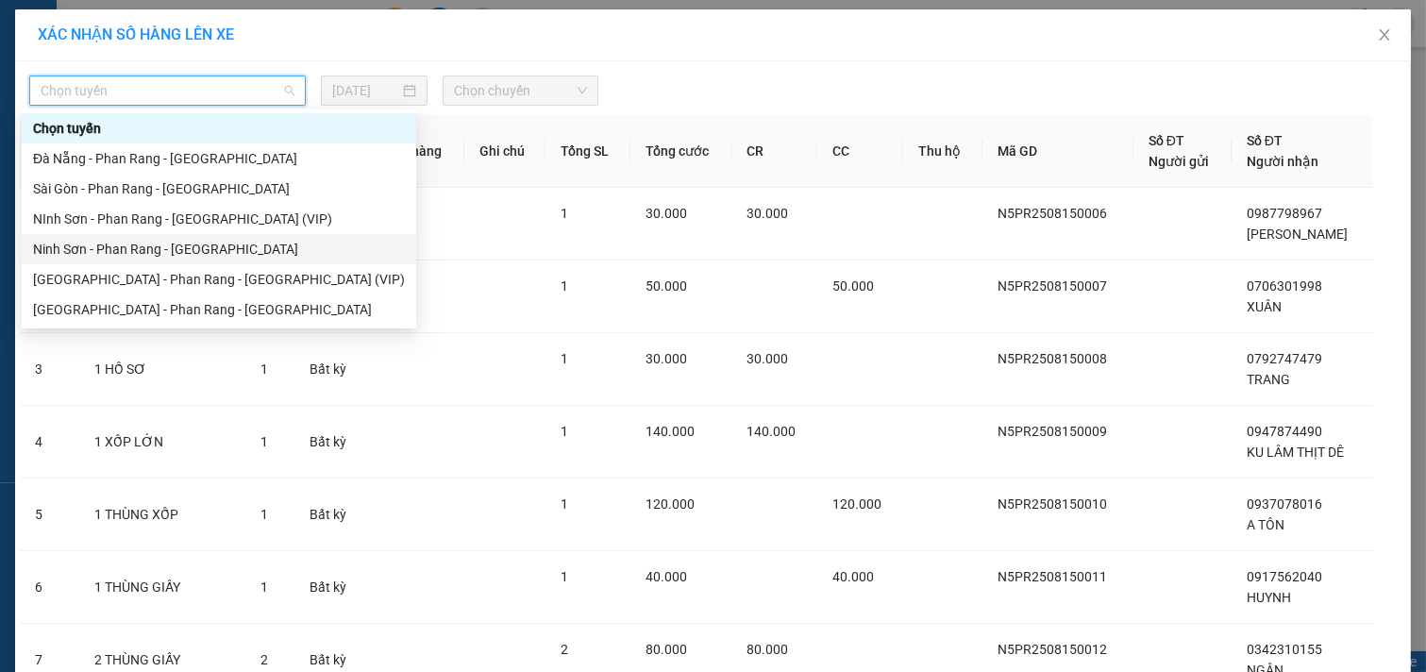
click at [210, 239] on div "Ninh Sơn - Phan Rang - [GEOGRAPHIC_DATA]" at bounding box center [219, 249] width 372 height 21
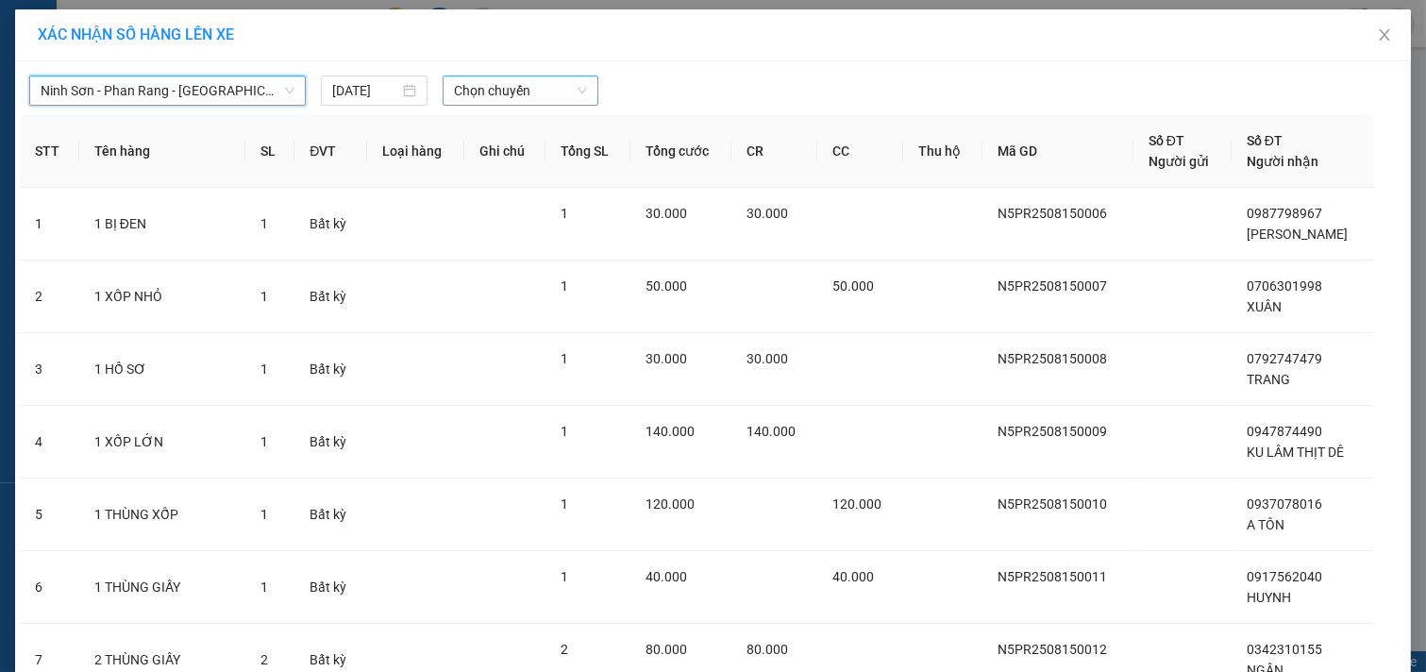
click at [570, 94] on span "Chọn chuyến" at bounding box center [520, 90] width 133 height 28
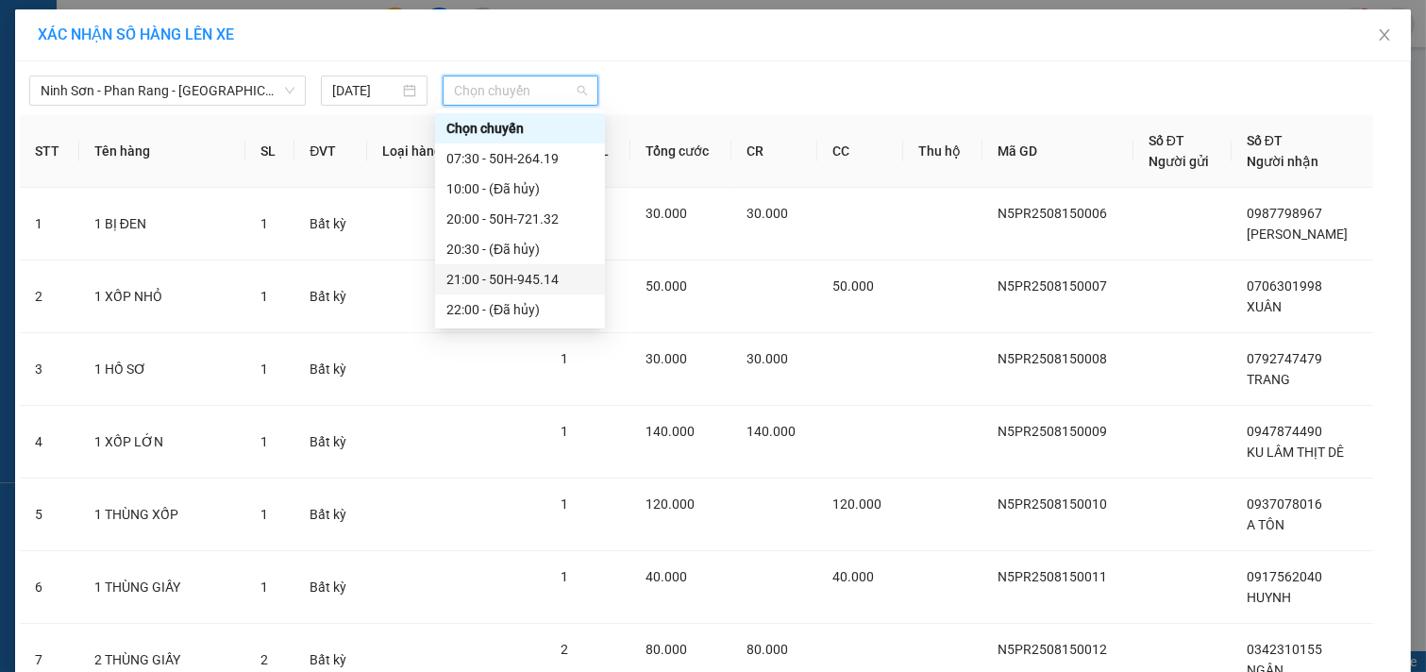
click at [543, 284] on div "21:00 - 50H-945.14" at bounding box center [520, 279] width 147 height 21
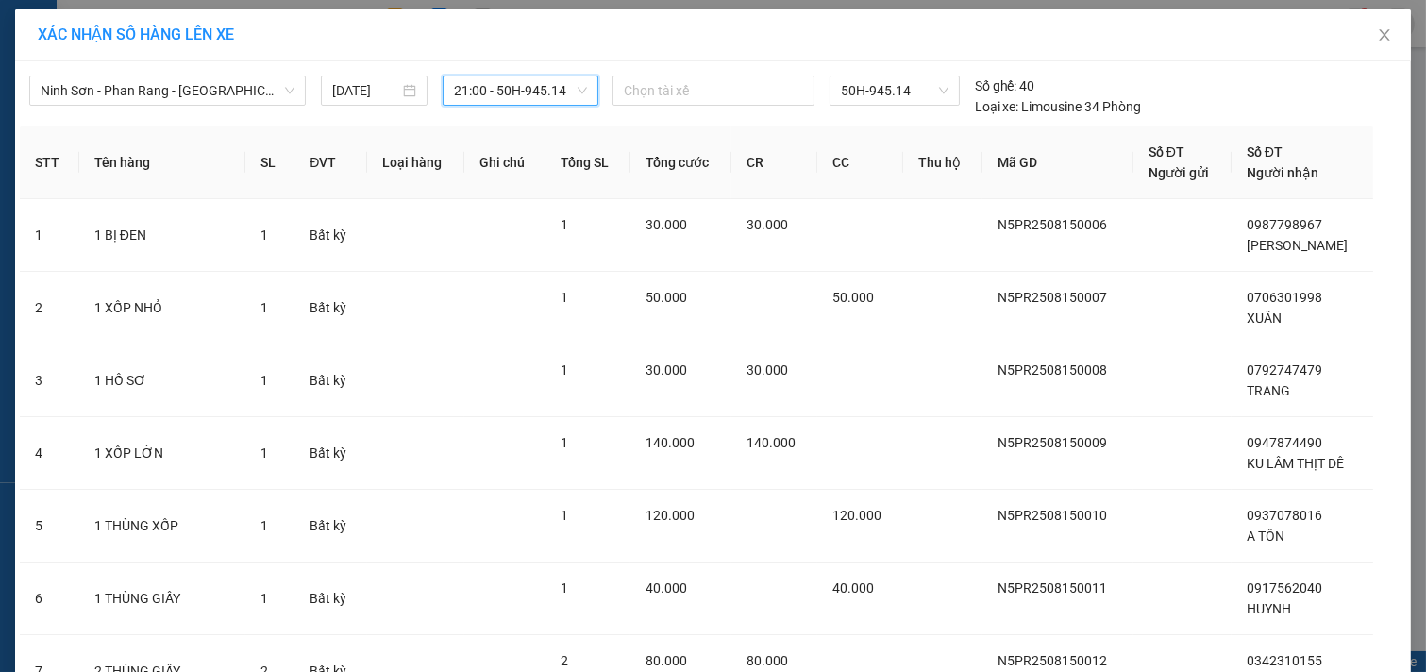
scroll to position [392, 0]
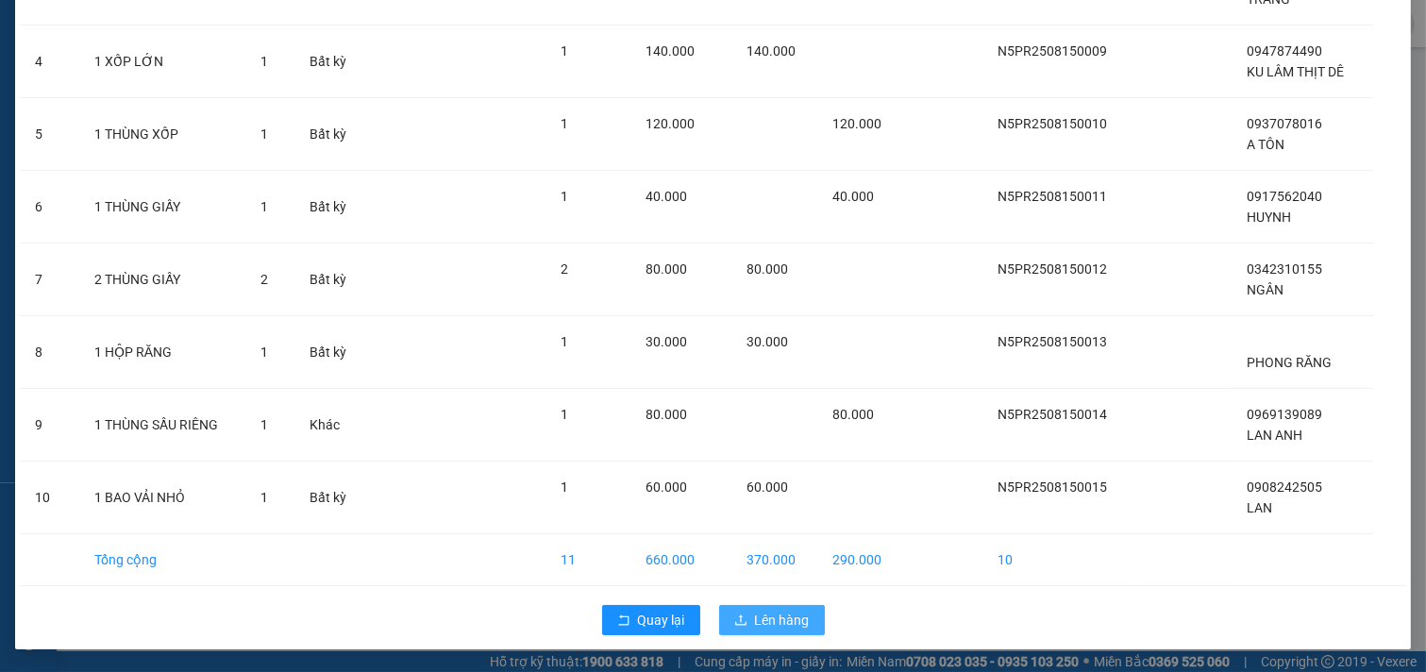
click at [781, 616] on span "Lên hàng" at bounding box center [782, 620] width 55 height 21
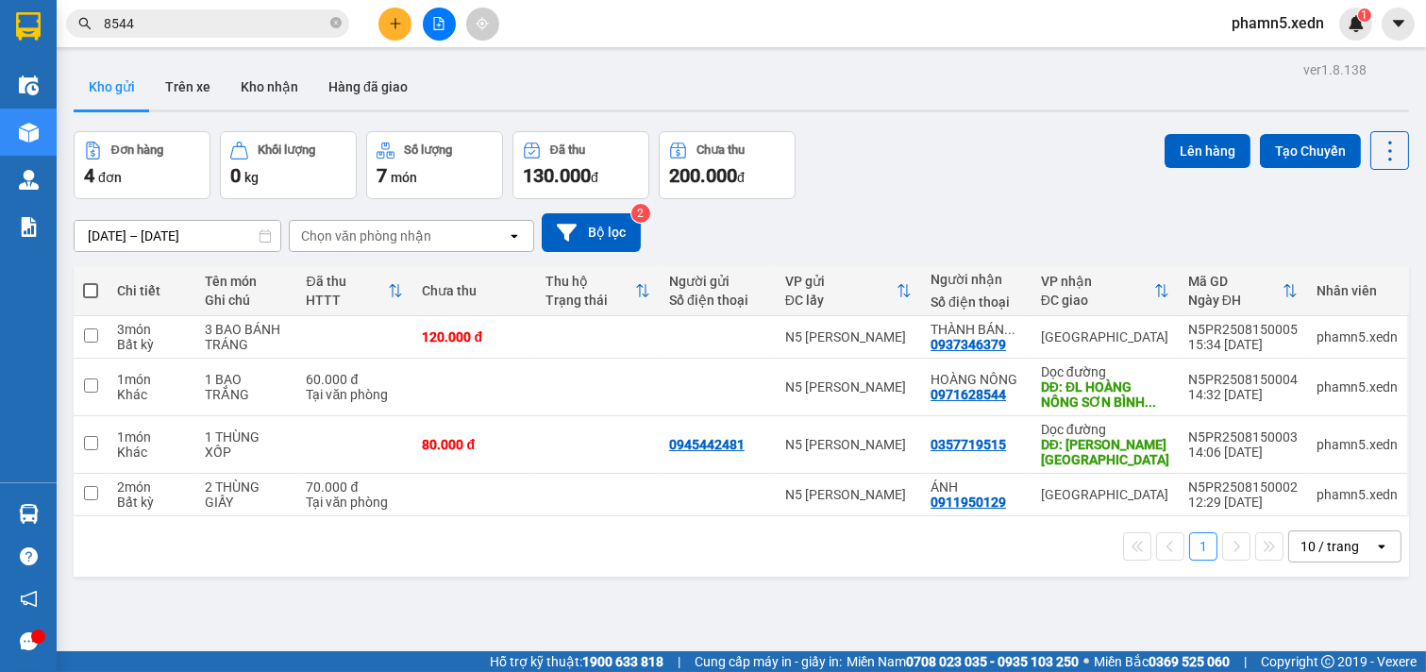
click at [91, 290] on span at bounding box center [90, 290] width 15 height 15
click at [91, 281] on input "checkbox" at bounding box center [91, 281] width 0 height 0
checkbox input "true"
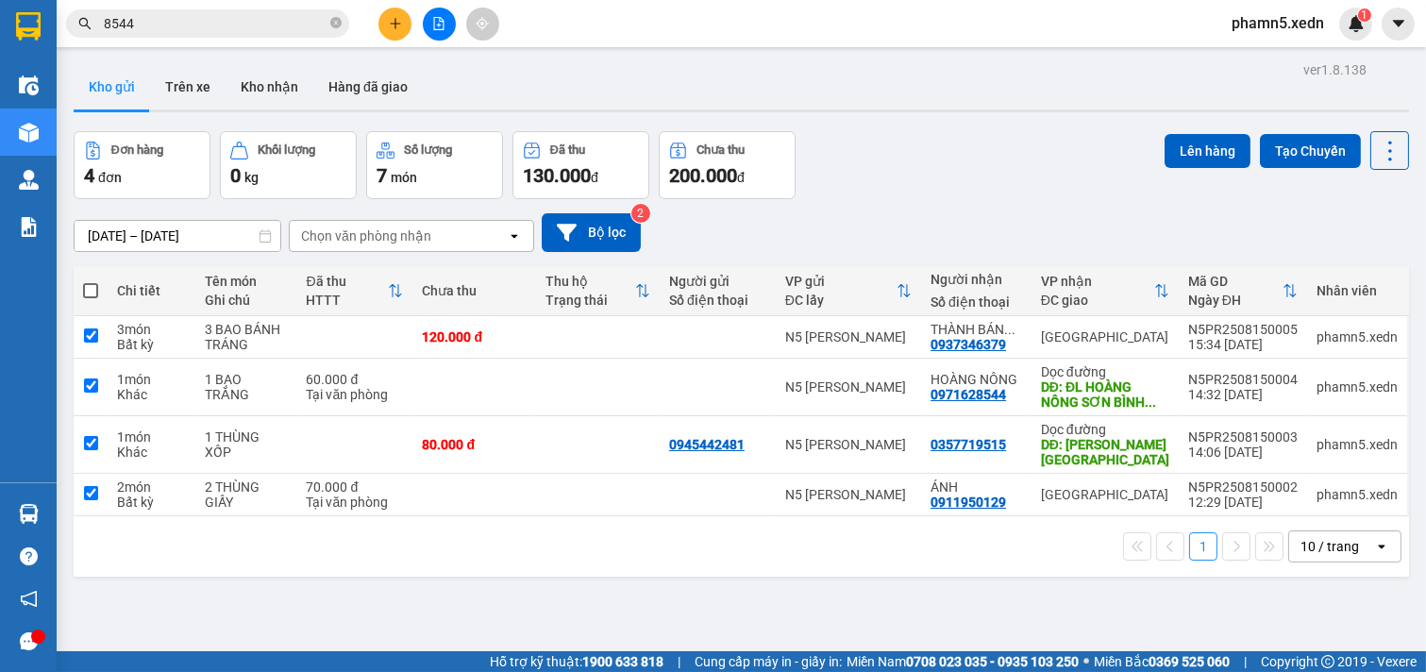
checkbox input "true"
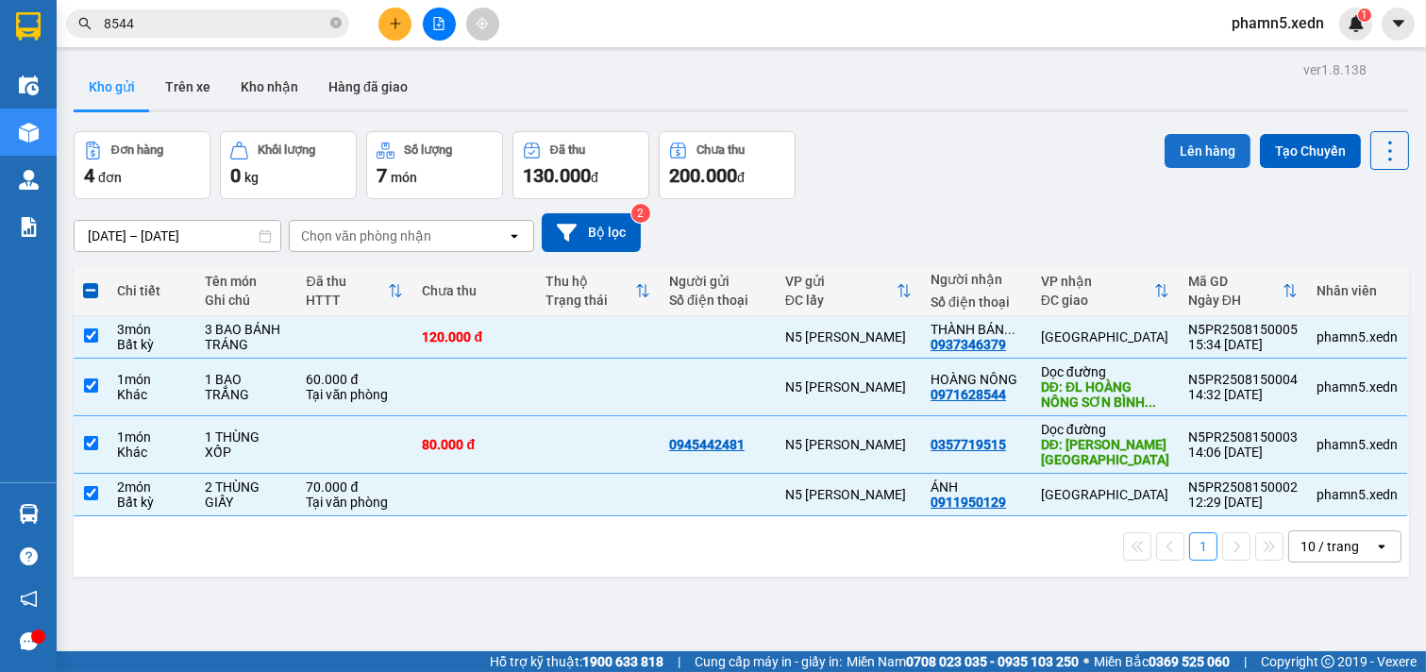
click at [1211, 157] on button "Lên hàng" at bounding box center [1208, 151] width 86 height 34
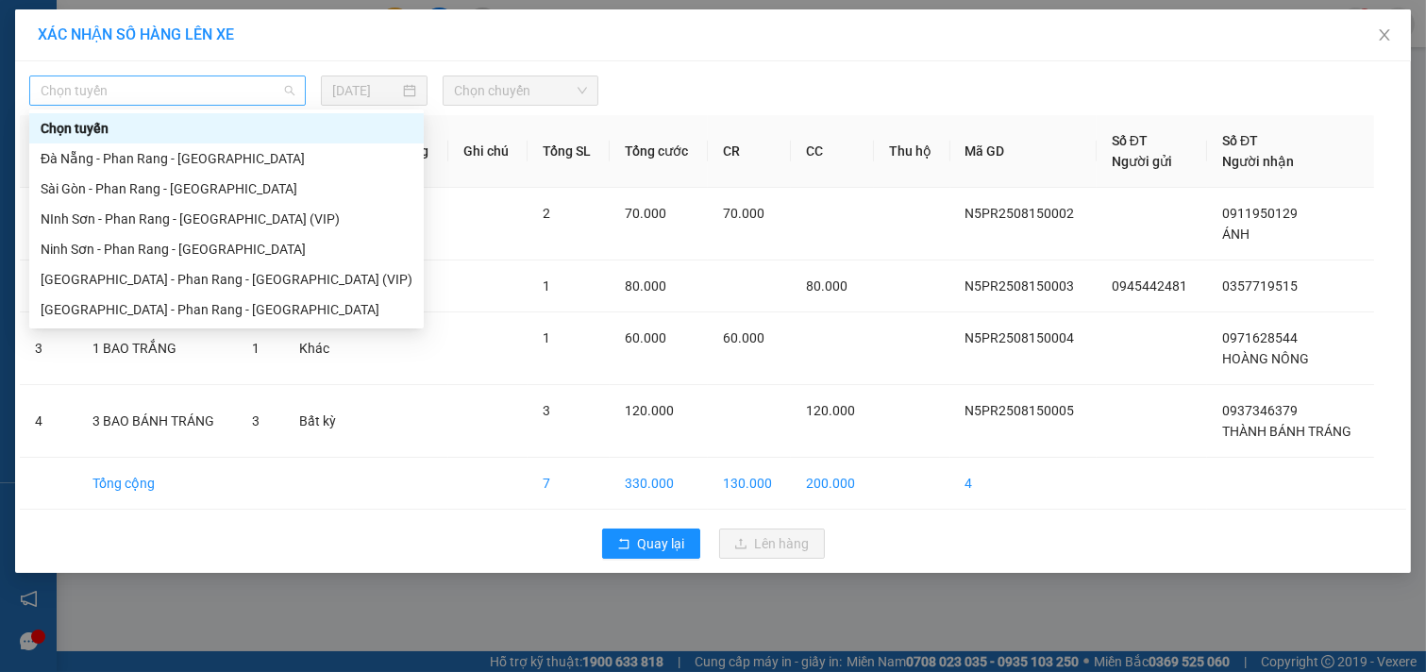
click at [278, 90] on span "Chọn tuyến" at bounding box center [168, 90] width 254 height 28
click at [230, 242] on div "Ninh Sơn - Phan Rang - [GEOGRAPHIC_DATA]" at bounding box center [227, 249] width 372 height 21
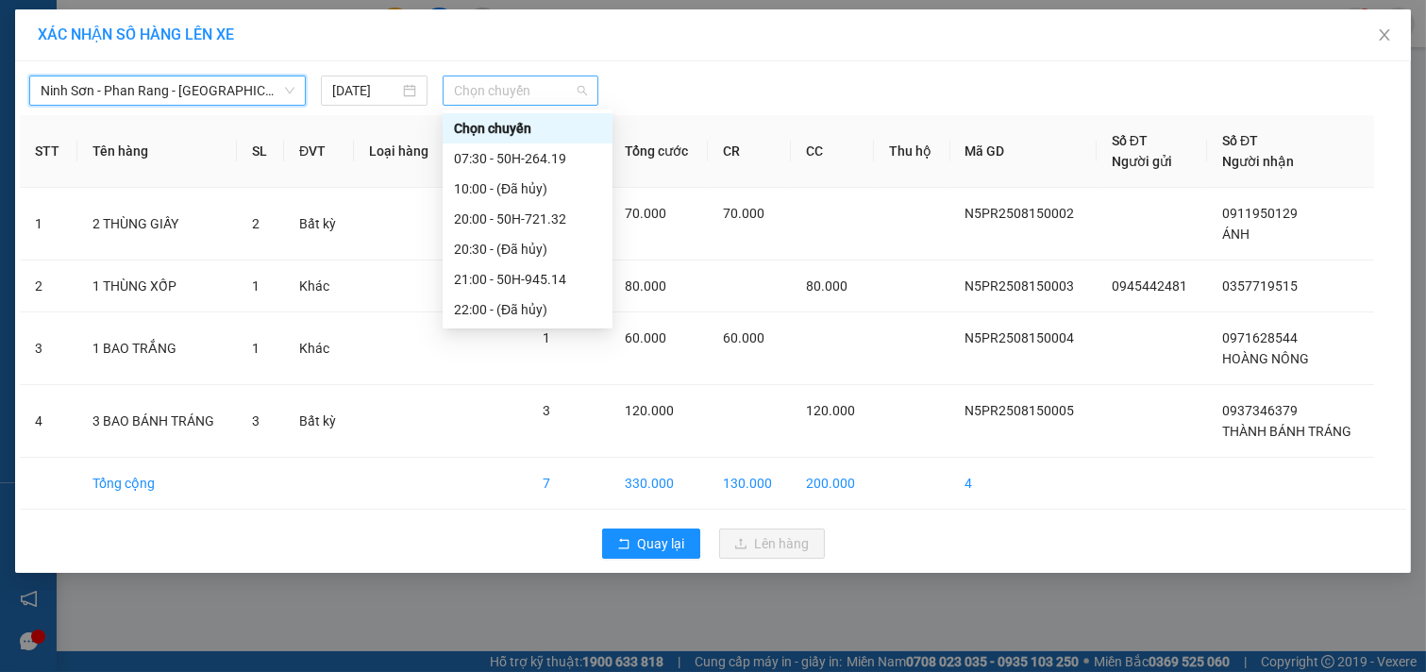
click at [571, 80] on span "Chọn chuyến" at bounding box center [520, 90] width 133 height 28
click at [568, 277] on div "21:00 - 50H-945.14" at bounding box center [527, 279] width 147 height 21
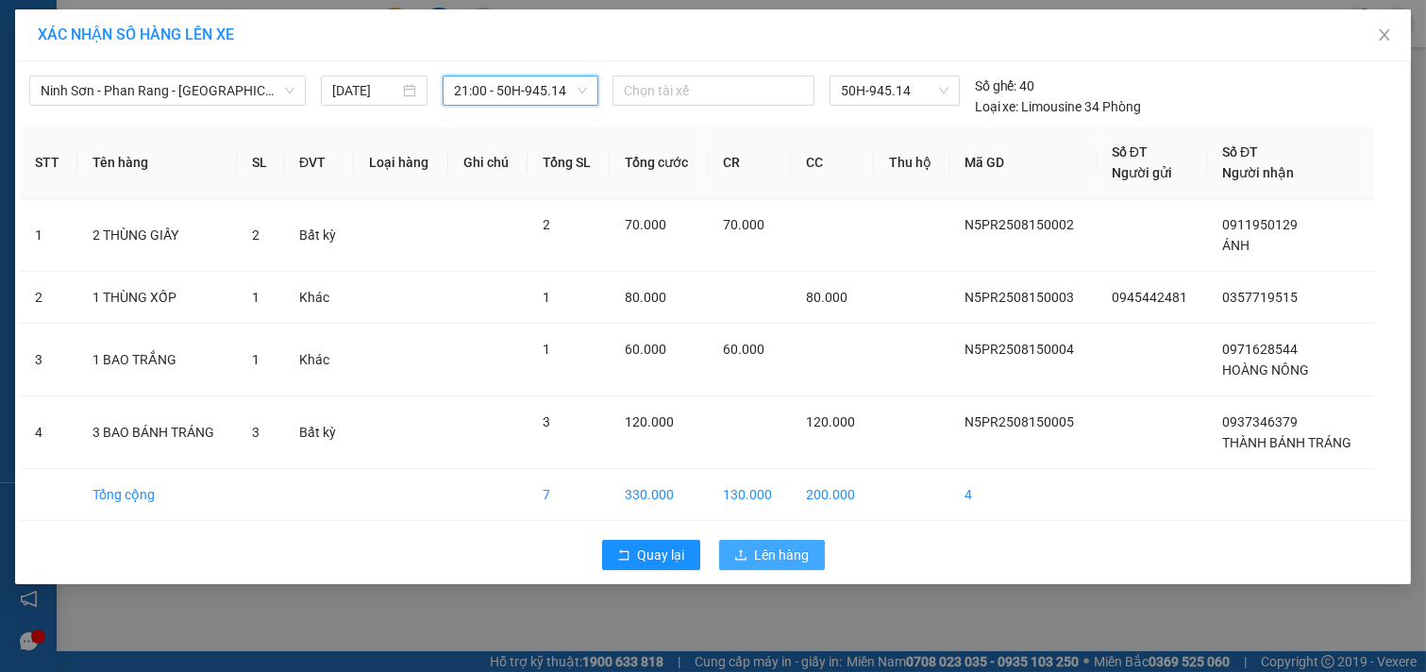
click at [789, 549] on span "Lên hàng" at bounding box center [782, 555] width 55 height 21
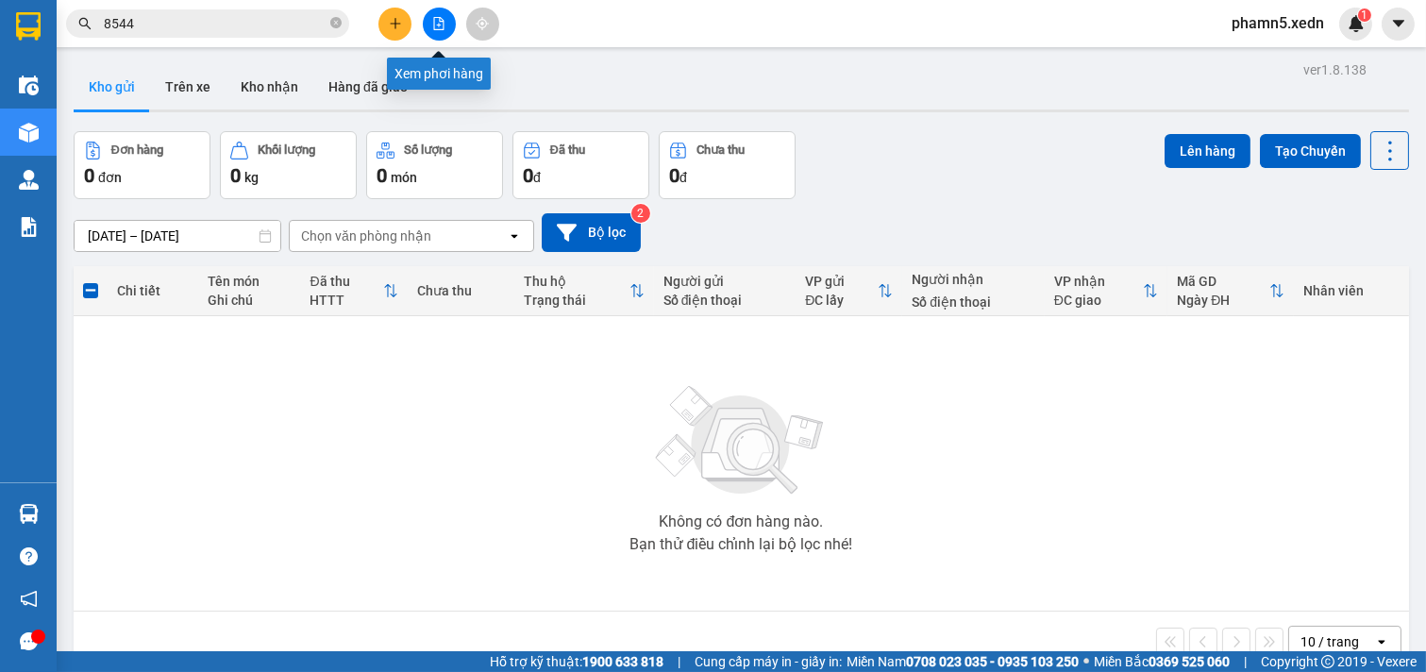
click at [432, 20] on icon "file-add" at bounding box center [438, 23] width 13 height 13
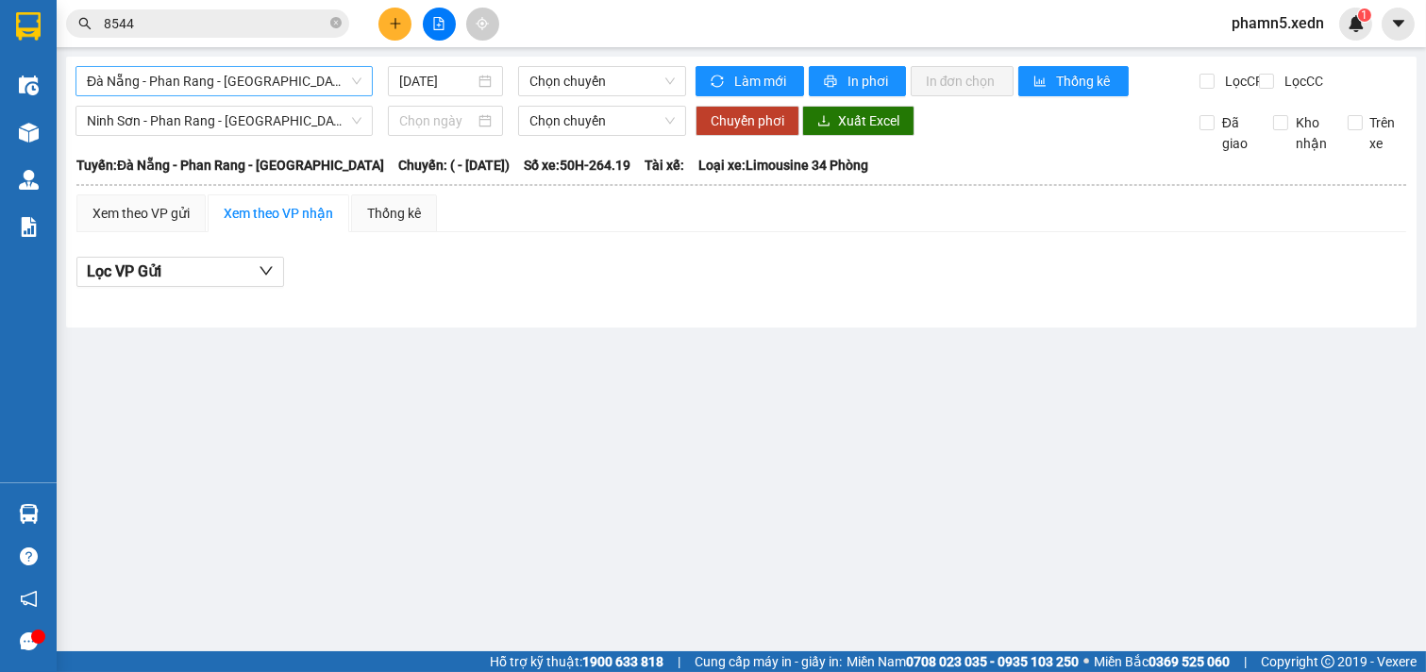
click at [351, 73] on span "Đà Nẵng - Phan Rang - [GEOGRAPHIC_DATA]" at bounding box center [224, 81] width 275 height 28
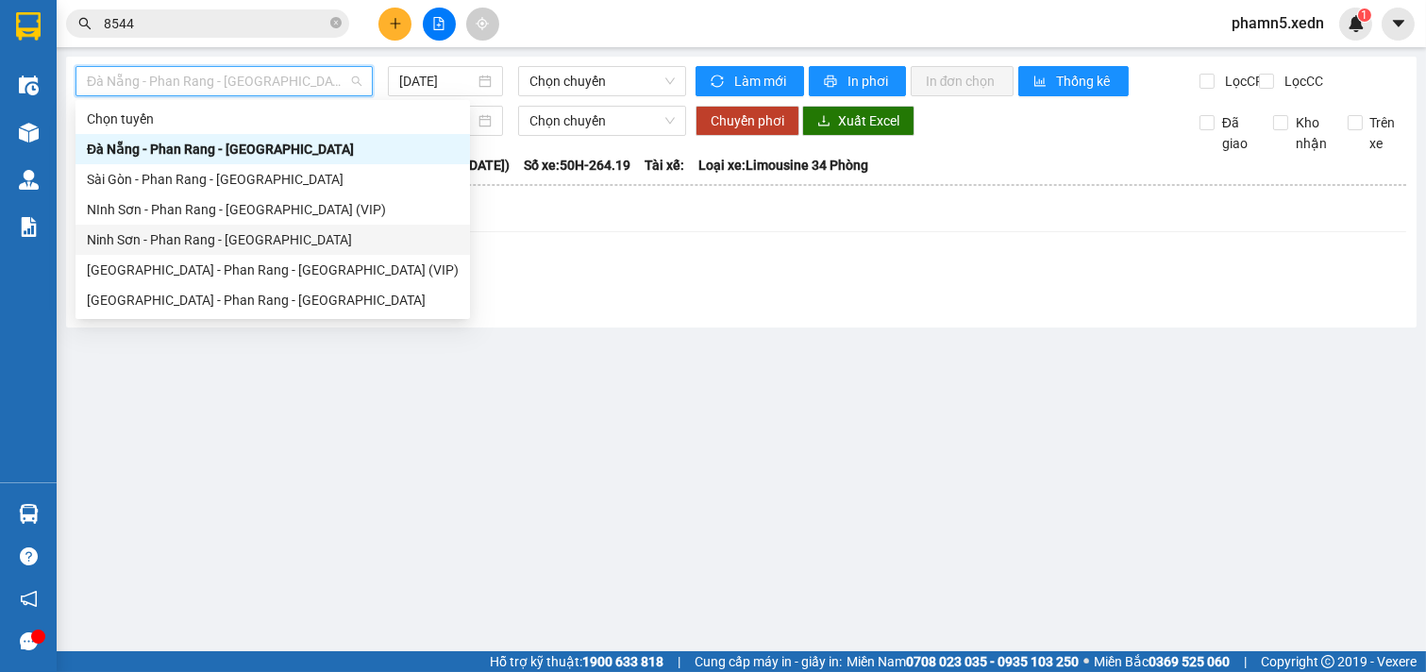
click at [252, 252] on div "Ninh Sơn - Phan Rang - [GEOGRAPHIC_DATA]" at bounding box center [273, 240] width 395 height 30
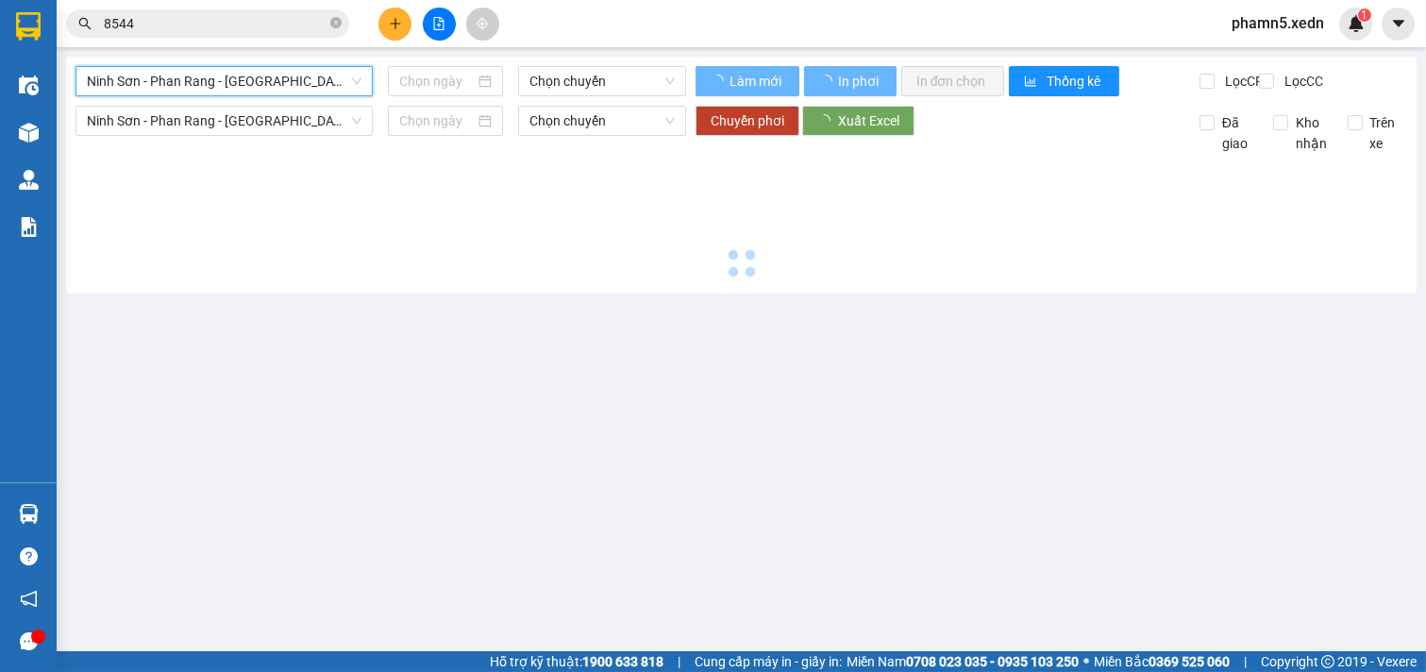
type input "[DATE]"
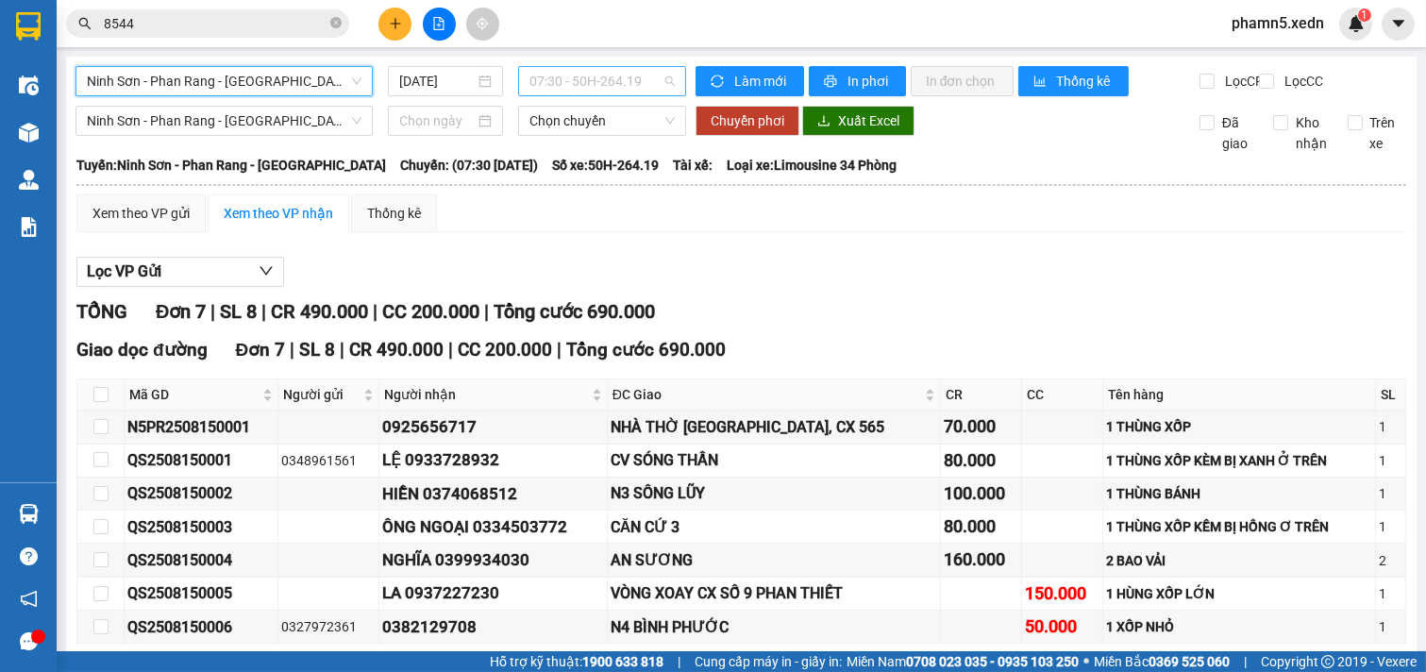
click at [663, 74] on span "07:30 - 50H-264.19" at bounding box center [602, 81] width 144 height 28
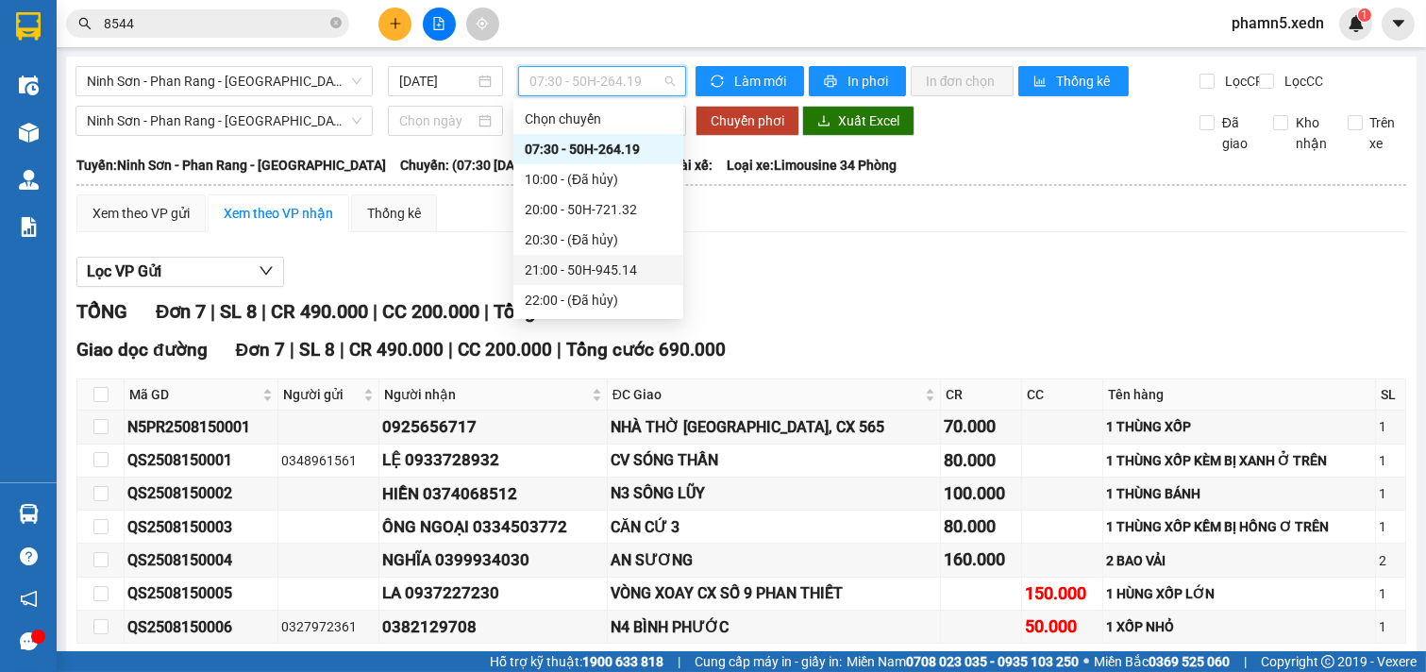
click at [626, 270] on div "21:00 - 50H-945.14" at bounding box center [598, 270] width 147 height 21
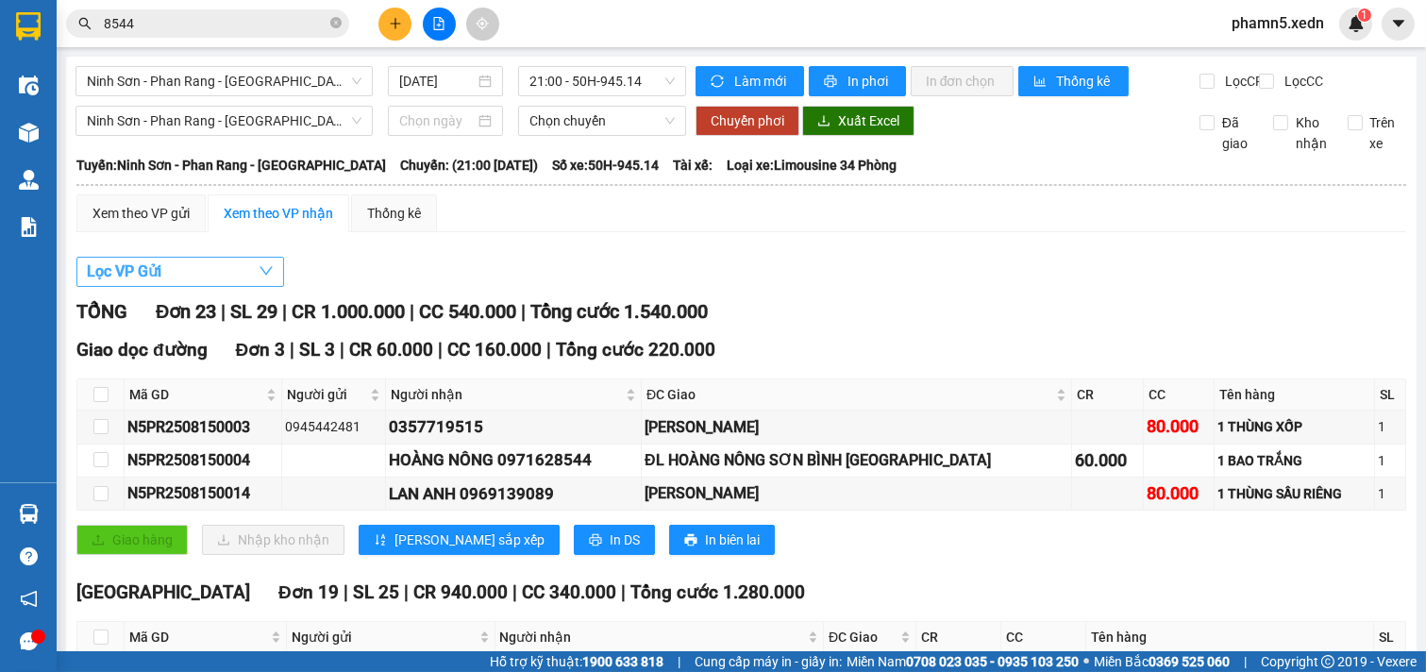
click at [268, 278] on icon "down" at bounding box center [266, 270] width 15 height 15
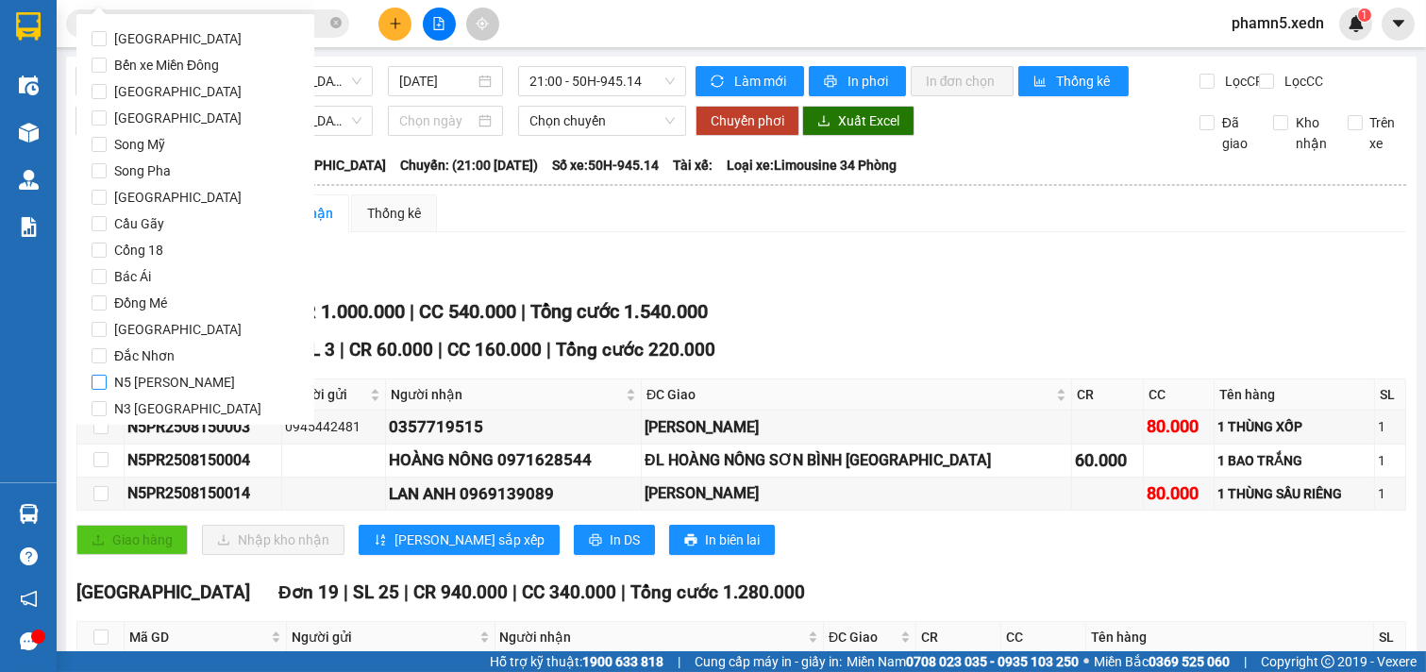
scroll to position [92, 0]
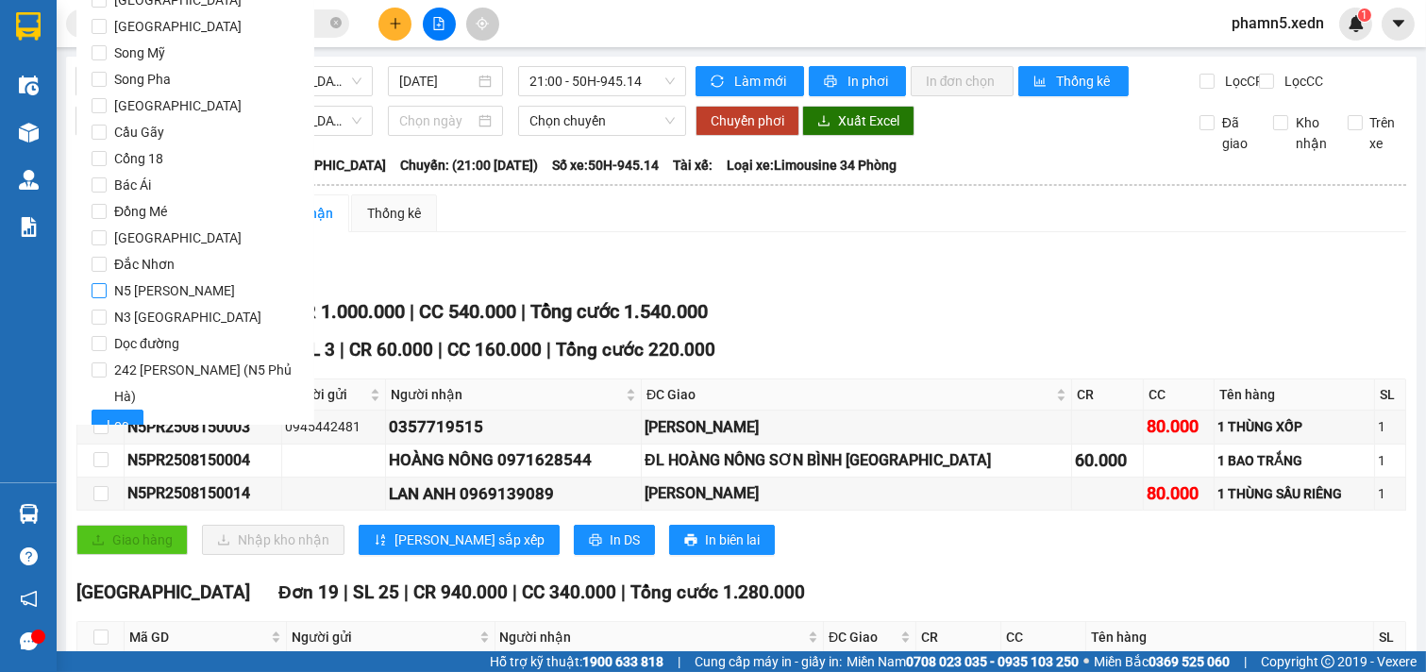
click at [100, 281] on label "N5 [PERSON_NAME]" at bounding box center [196, 291] width 208 height 26
click at [100, 283] on input "N5 [PERSON_NAME]" at bounding box center [99, 290] width 15 height 15
checkbox input "true"
click at [121, 414] on span "Lọc" at bounding box center [118, 424] width 22 height 21
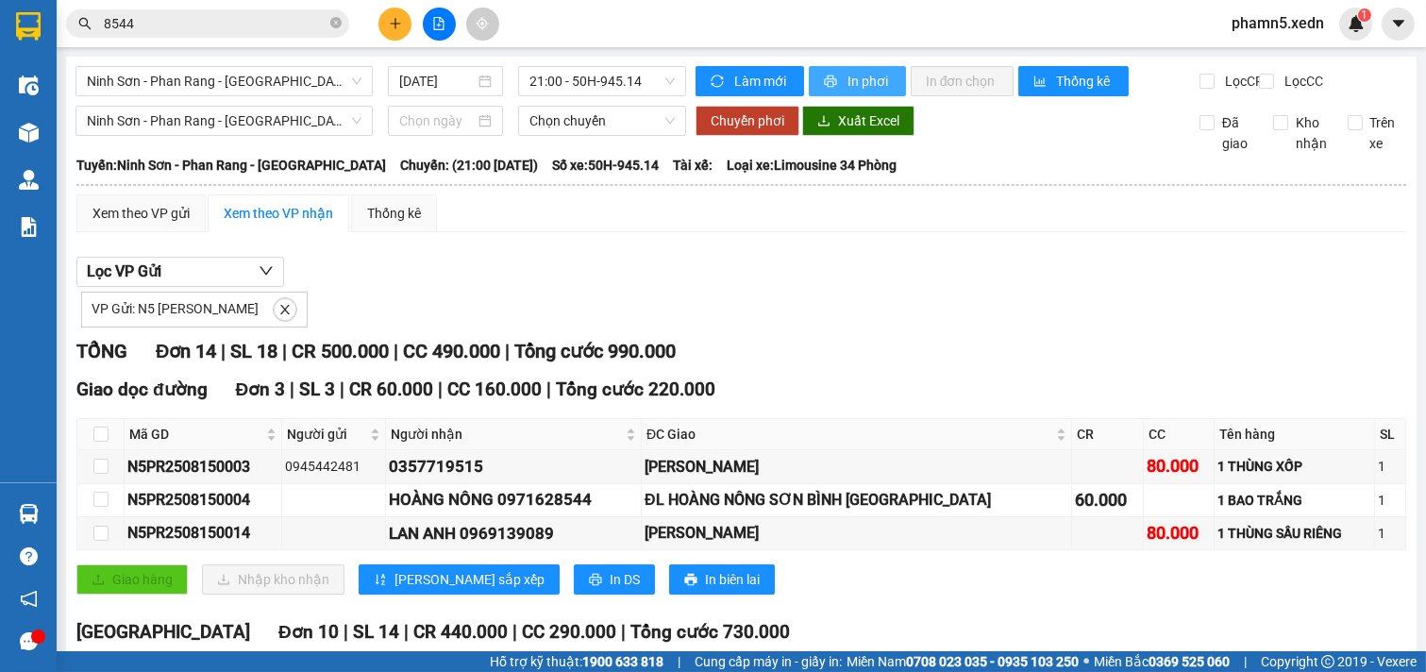
click at [853, 78] on span "In phơi" at bounding box center [869, 81] width 43 height 21
click at [850, 77] on span "In phơi" at bounding box center [869, 81] width 43 height 21
